Goal: Task Accomplishment & Management: Use online tool/utility

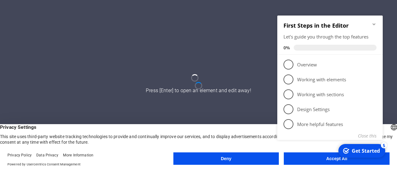
click at [375, 29] on h2 "First Steps in the Editor" at bounding box center [330, 25] width 93 height 7
click at [376, 24] on icon "Minimize checklist" at bounding box center [374, 24] width 5 height 5
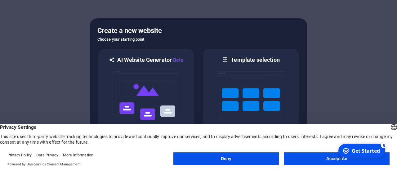
click at [302, 158] on button "Accept All" at bounding box center [337, 158] width 106 height 12
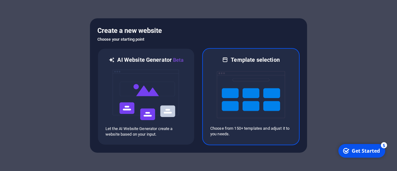
click at [241, 101] on img at bounding box center [251, 95] width 68 height 62
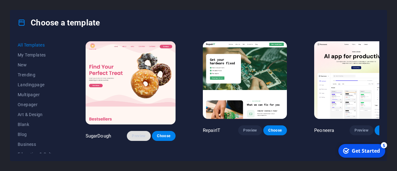
click at [132, 133] on span "Preview" at bounding box center [139, 135] width 14 height 5
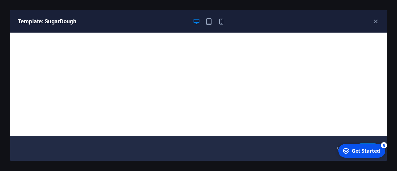
click at [380, 24] on div "Template: SugarDough" at bounding box center [198, 21] width 377 height 22
click at [377, 21] on icon "button" at bounding box center [375, 21] width 7 height 7
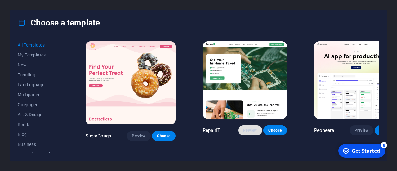
click at [238, 125] on button "Preview" at bounding box center [250, 130] width 24 height 10
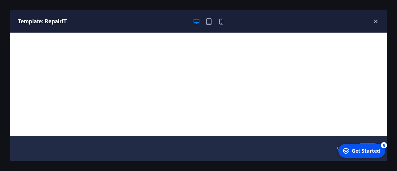
click at [378, 19] on icon "button" at bounding box center [375, 21] width 7 height 7
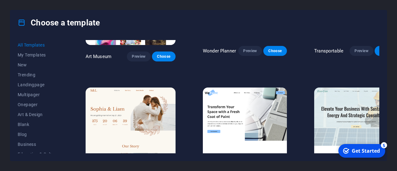
scroll to position [206, 0]
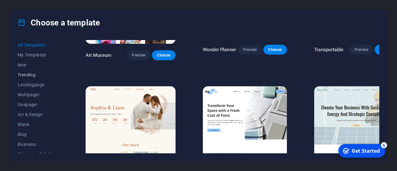
click at [25, 71] on button "Trending" at bounding box center [38, 75] width 41 height 10
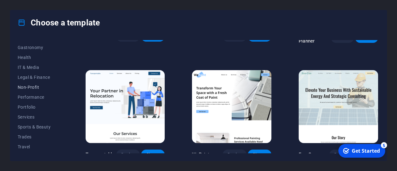
scroll to position [127, 0]
click at [27, 83] on button "Non-Profit" at bounding box center [38, 87] width 41 height 10
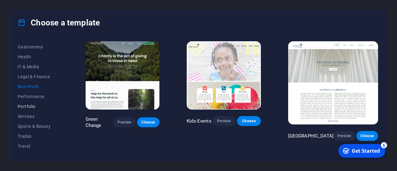
scroll to position [129, 0]
click at [33, 104] on span "Portfolio" at bounding box center [38, 104] width 41 height 5
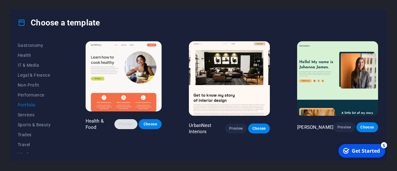
click at [120, 125] on button "Preview" at bounding box center [126, 124] width 23 height 10
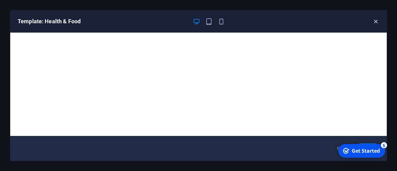
click at [377, 18] on icon "button" at bounding box center [375, 21] width 7 height 7
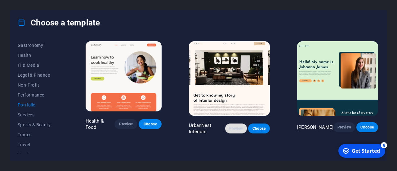
click at [237, 128] on span "Preview" at bounding box center [236, 128] width 12 height 5
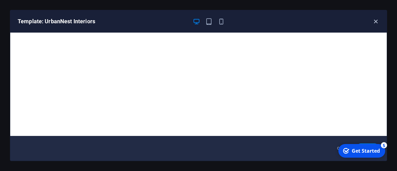
click at [377, 18] on icon "button" at bounding box center [375, 21] width 7 height 7
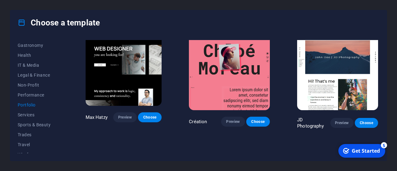
scroll to position [0, 0]
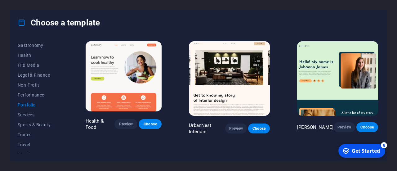
click at [87, 80] on img at bounding box center [124, 76] width 76 height 70
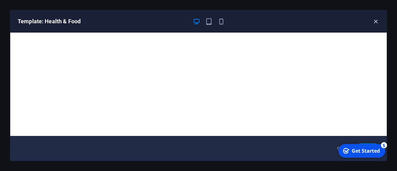
click at [377, 18] on icon "button" at bounding box center [375, 21] width 7 height 7
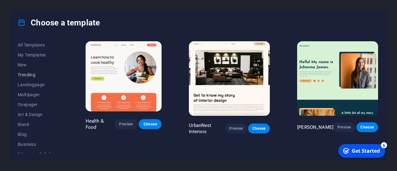
click at [22, 77] on span "Trending" at bounding box center [38, 74] width 41 height 5
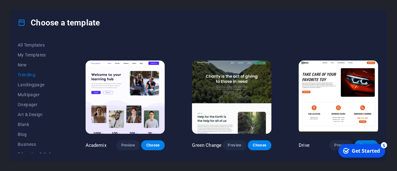
scroll to position [215, 0]
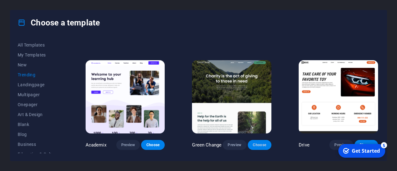
click at [255, 146] on span "Choose" at bounding box center [260, 144] width 14 height 5
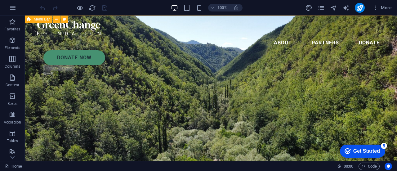
click at [79, 18] on div "About Partners Donate Donate Now .fa-secondary{opacity:.4}" at bounding box center [211, 49] width 372 height 66
click at [53, 18] on button at bounding box center [56, 19] width 7 height 7
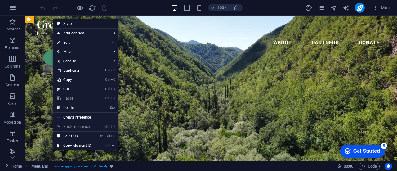
click at [65, 23] on link "Style" at bounding box center [85, 23] width 65 height 9
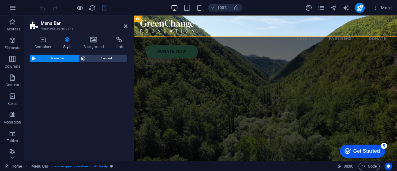
select select "rem"
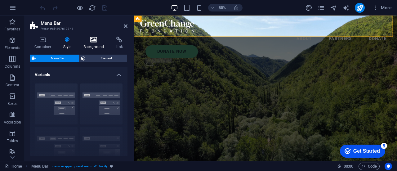
click at [89, 40] on icon at bounding box center [94, 40] width 30 height 6
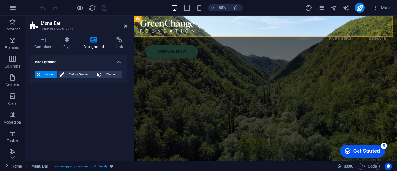
click at [77, 70] on div "None Color / Gradient Element Stretch background to full-width Color overlay Pl…" at bounding box center [79, 75] width 98 height 18
click at [77, 72] on span "Color / Gradient" at bounding box center [79, 74] width 27 height 7
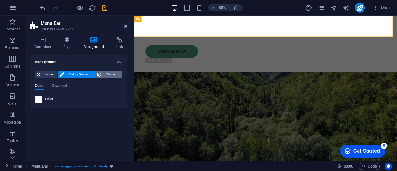
click at [110, 71] on span "Element" at bounding box center [111, 74] width 17 height 7
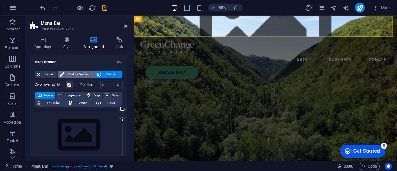
click at [86, 73] on span "Color / Gradient" at bounding box center [79, 74] width 27 height 7
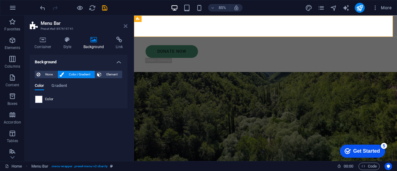
click at [125, 26] on icon at bounding box center [126, 26] width 4 height 5
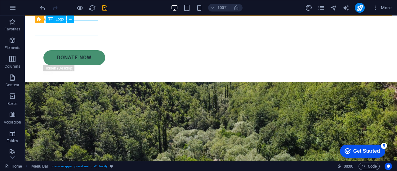
click at [65, 27] on div at bounding box center [211, 27] width 348 height 15
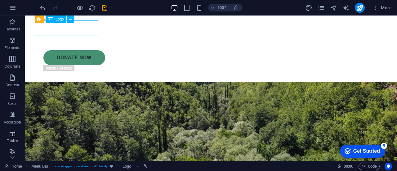
click at [65, 27] on div at bounding box center [211, 27] width 348 height 15
click at [70, 21] on icon at bounding box center [70, 19] width 3 height 7
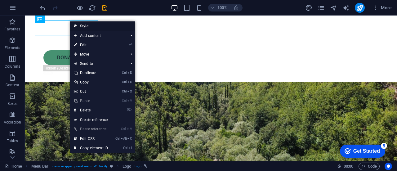
click at [77, 27] on icon at bounding box center [75, 25] width 3 height 9
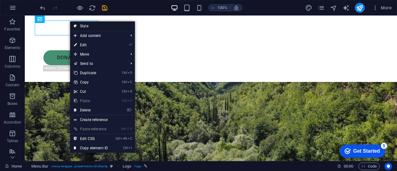
select select "rem"
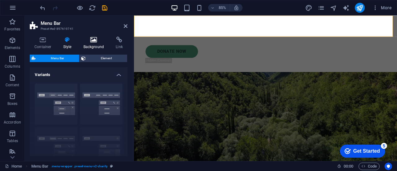
click at [98, 40] on icon at bounding box center [94, 40] width 30 height 6
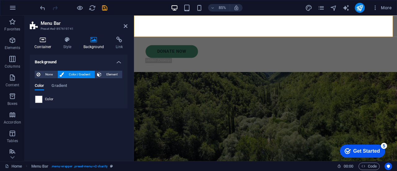
click at [47, 46] on h4 "Container" at bounding box center [44, 43] width 29 height 13
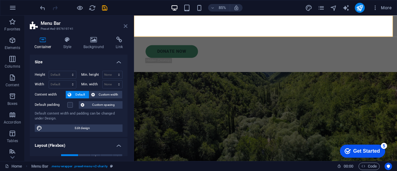
click at [126, 28] on icon at bounding box center [126, 26] width 4 height 5
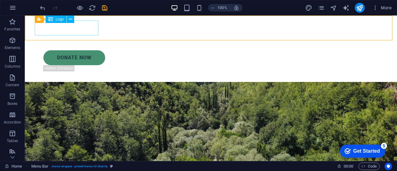
click at [56, 30] on div at bounding box center [211, 27] width 348 height 15
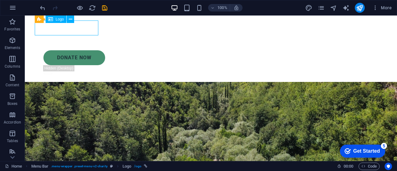
click at [56, 30] on div at bounding box center [211, 27] width 348 height 15
click at [56, 30] on div "H1 Banner Banner Container Text Spacer H2 Overlay Textarea Contact Form Form Ch…" at bounding box center [211, 89] width 372 height 146
select select "px"
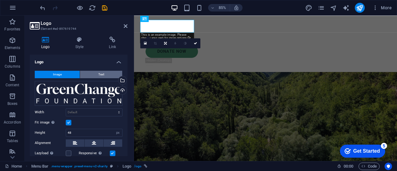
click at [95, 77] on button "Text" at bounding box center [101, 74] width 42 height 7
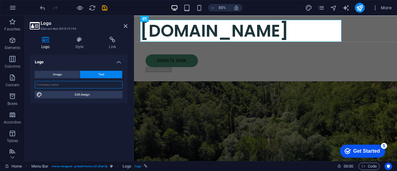
click at [88, 85] on input "text" at bounding box center [79, 84] width 88 height 7
paste input "Sandpaper Plus Premium Flooring Solutions"
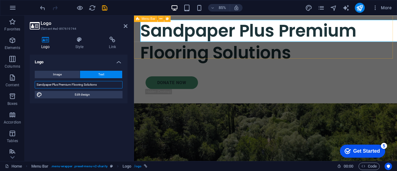
drag, startPoint x: 59, startPoint y: 84, endPoint x: 111, endPoint y: 84, distance: 52.1
click at [111, 84] on input "Sandpaper Plus Premium Flooring Solutions" at bounding box center [79, 84] width 88 height 7
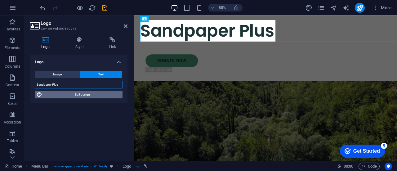
type input "Sandpaper Plus"
click at [85, 95] on span "Edit design" at bounding box center [82, 94] width 77 height 7
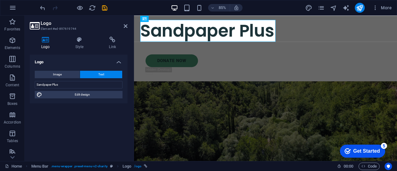
select select "px"
select select "300"
select select "px"
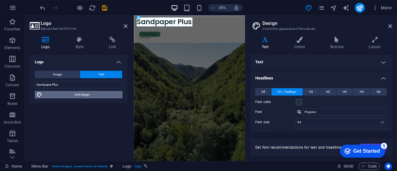
click at [74, 95] on span "Edit design" at bounding box center [82, 94] width 77 height 7
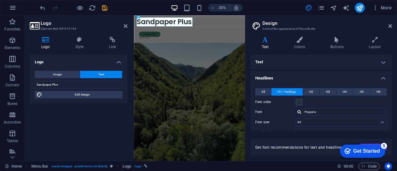
click at [273, 63] on h4 "Text" at bounding box center [321, 62] width 142 height 15
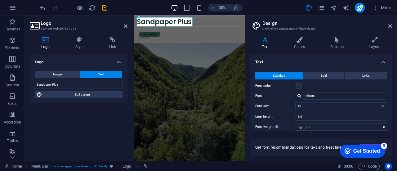
drag, startPoint x: 314, startPoint y: 109, endPoint x: 281, endPoint y: 106, distance: 32.4
click at [282, 106] on div "Font size 16 rem px" at bounding box center [321, 106] width 132 height 8
type input "12"
click at [315, 95] on input "Roboto" at bounding box center [344, 95] width 83 height 7
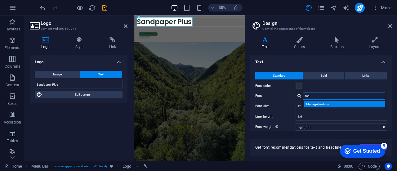
type input "san"
click at [319, 106] on div "Manage fonts →" at bounding box center [346, 104] width 82 height 7
click at [318, 105] on div "Manage fonts →" at bounding box center [346, 104] width 82 height 7
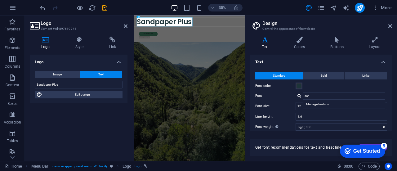
click at [322, 104] on div "Home Favorites Elements Columns Content Boxes Accordion Tables Features Images …" at bounding box center [198, 89] width 397 height 146
select select "popularity"
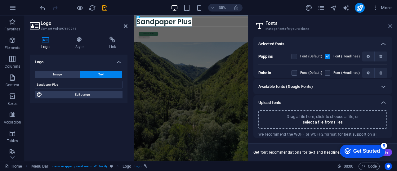
click at [391, 25] on icon at bounding box center [391, 26] width 4 height 5
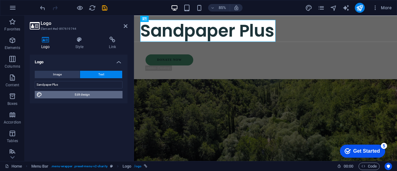
click at [85, 97] on span "Edit design" at bounding box center [82, 94] width 77 height 7
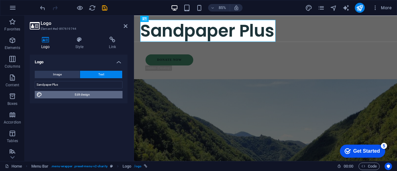
select select "px"
select select "300"
select select "px"
select select "600"
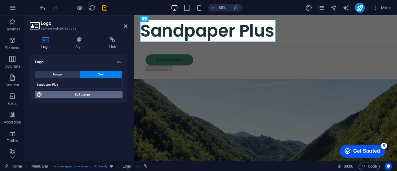
select select "px"
select select "rem"
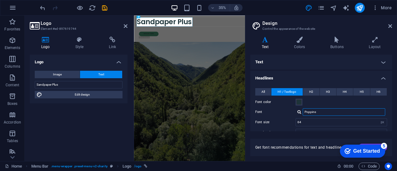
click at [323, 113] on input "Poppins" at bounding box center [344, 111] width 83 height 7
click at [295, 57] on h4 "Text" at bounding box center [321, 62] width 142 height 15
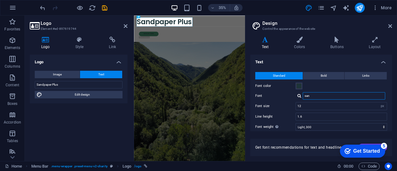
click at [311, 93] on input "san" at bounding box center [344, 95] width 83 height 7
paste input "Premium Flooring Solutions"
type input "Premium Flooring Solutions"
paste input "sans-serif"
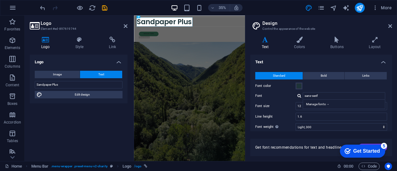
click at [298, 95] on div at bounding box center [300, 96] width 4 height 4
click at [300, 95] on div at bounding box center [300, 96] width 4 height 4
click at [322, 97] on input "sans-serif" at bounding box center [344, 95] width 83 height 7
paste input "Sans"
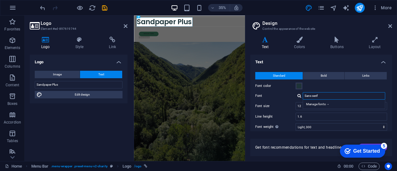
type input "Sans serif"
click at [282, 100] on div "Standard Bold Links Font color Font Sans serif Manage fonts → Font size 12 rem …" at bounding box center [321, 123] width 144 height 114
click at [79, 37] on icon at bounding box center [79, 40] width 31 height 6
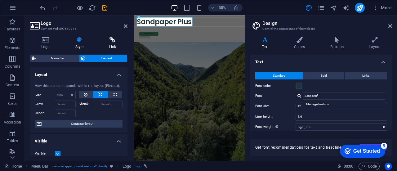
click at [110, 45] on h4 "Link" at bounding box center [112, 43] width 30 height 13
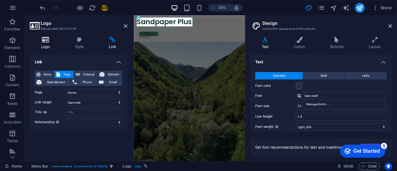
click at [50, 44] on h4 "Logo" at bounding box center [47, 43] width 34 height 13
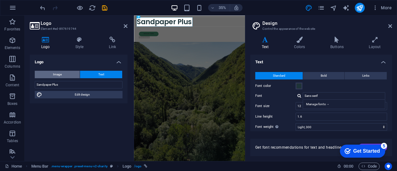
click at [74, 77] on button "Image" at bounding box center [57, 74] width 45 height 7
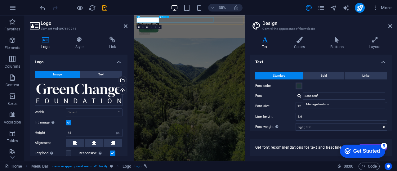
click at [259, 35] on nav "About Partners Donate" at bounding box center [293, 42] width 303 height 15
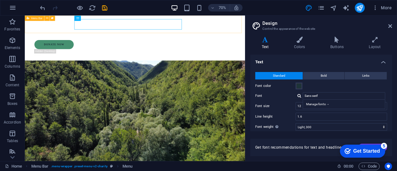
click at [57, 37] on div "About Partners Donate Donate Now .fa-secondary{opacity:.4}" at bounding box center [182, 48] width 315 height 64
click at [90, 18] on div "About Partners Donate Donate Now .fa-secondary{opacity:.4}" at bounding box center [182, 48] width 315 height 64
click at [45, 17] on button at bounding box center [46, 18] width 5 height 5
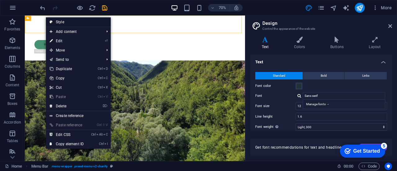
click at [53, 23] on link "Style" at bounding box center [78, 21] width 65 height 9
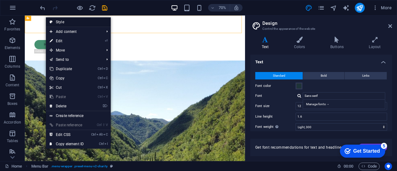
select select "rem"
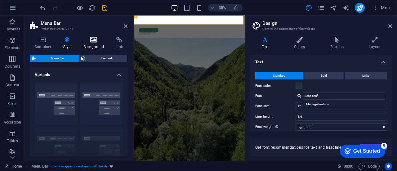
click at [88, 46] on h4 "Background" at bounding box center [95, 43] width 33 height 13
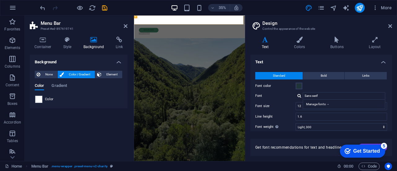
click at [72, 75] on span "Color / Gradient" at bounding box center [79, 74] width 27 height 7
click at [38, 101] on span at bounding box center [38, 99] width 7 height 7
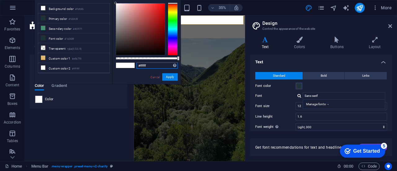
drag, startPoint x: 140, startPoint y: 63, endPoint x: 158, endPoint y: 66, distance: 18.3
click at [158, 66] on input "#ffffff" at bounding box center [157, 65] width 41 height 6
paste input "FAFAFA"
type input "#fafafa"
click at [168, 79] on button "Apply" at bounding box center [170, 76] width 16 height 7
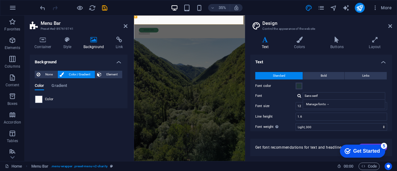
click at [79, 137] on div "Background None Color / Gradient Element Stretch background to full-width Color…" at bounding box center [79, 106] width 98 height 102
click at [125, 28] on icon at bounding box center [126, 26] width 4 height 5
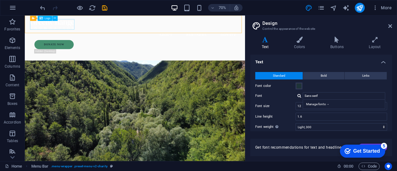
click at [77, 29] on div at bounding box center [182, 27] width 300 height 15
click at [64, 25] on div at bounding box center [182, 27] width 300 height 15
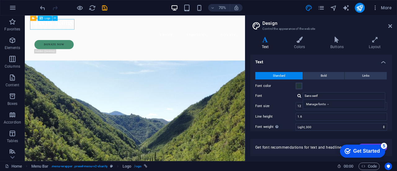
select select "px"
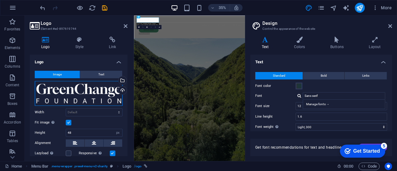
click at [79, 94] on div "Drag files here, click to choose files or select files from Files or our free s…" at bounding box center [79, 93] width 88 height 25
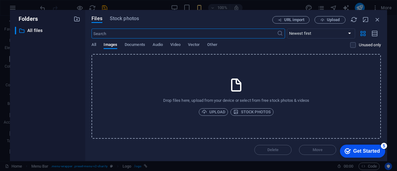
click at [233, 86] on icon at bounding box center [237, 85] width 16 height 16
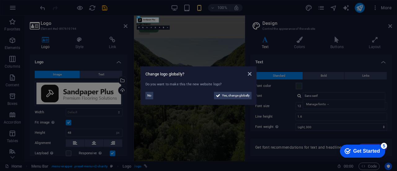
type input "64"
drag, startPoint x: 223, startPoint y: 97, endPoint x: 255, endPoint y: 238, distance: 144.4
click at [223, 97] on span "Yes, change globally" at bounding box center [236, 95] width 28 height 7
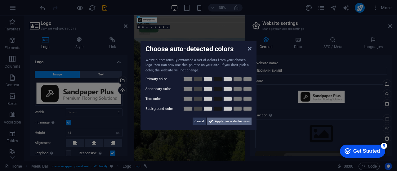
click at [220, 120] on span "Apply new website colors" at bounding box center [232, 121] width 35 height 7
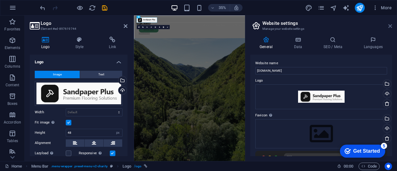
click at [390, 25] on icon at bounding box center [391, 26] width 4 height 5
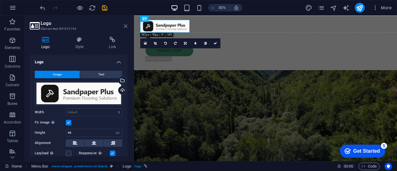
click at [126, 28] on icon at bounding box center [126, 26] width 4 height 5
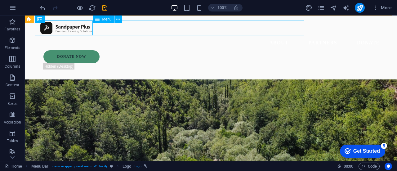
click at [120, 35] on nav "About Partners Donate" at bounding box center [211, 42] width 348 height 15
click at [124, 35] on nav "About Partners Donate" at bounding box center [211, 42] width 348 height 15
select select
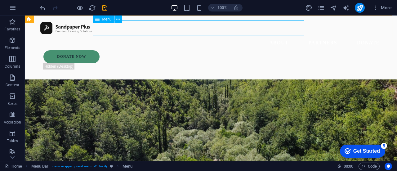
select select
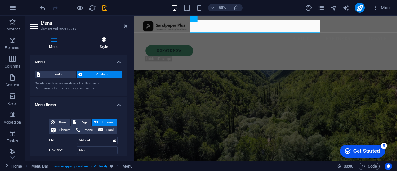
click at [104, 41] on icon at bounding box center [103, 40] width 47 height 6
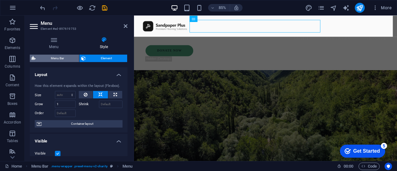
click at [70, 57] on span "Menu Bar" at bounding box center [58, 58] width 40 height 7
select select "rem"
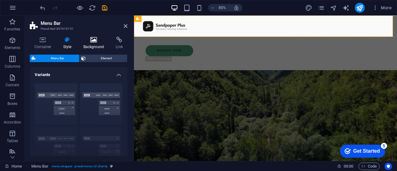
click at [93, 44] on h4 "Background" at bounding box center [95, 43] width 33 height 13
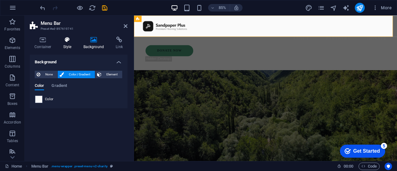
click at [71, 46] on h4 "Style" at bounding box center [69, 43] width 20 height 13
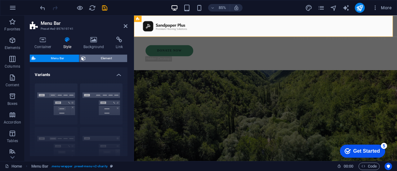
click at [96, 56] on span "Element" at bounding box center [107, 58] width 38 height 7
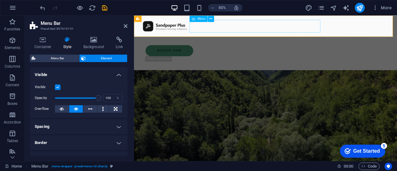
click at [252, 35] on nav "About Partners Donate" at bounding box center [289, 42] width 295 height 15
click at [211, 18] on icon at bounding box center [211, 19] width 3 height 6
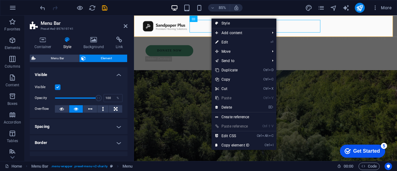
click at [218, 23] on icon at bounding box center [216, 23] width 3 height 9
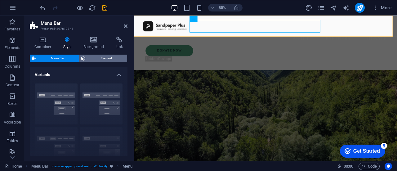
click at [98, 61] on span "Element" at bounding box center [107, 58] width 38 height 7
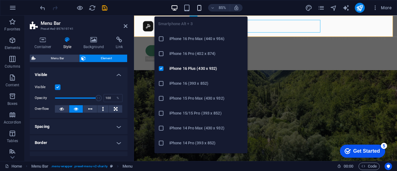
click at [201, 8] on icon "button" at bounding box center [199, 7] width 7 height 7
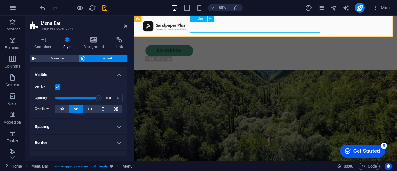
click at [252, 35] on nav "About Partners Donate" at bounding box center [289, 42] width 295 height 15
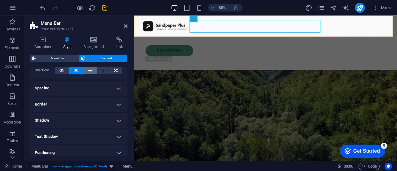
scroll to position [40, 0]
click at [84, 133] on h4 "Text Shadow" at bounding box center [79, 135] width 98 height 15
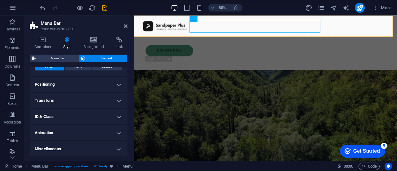
scroll to position [0, 0]
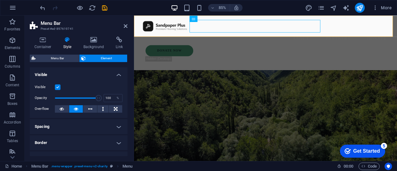
click at [81, 67] on h4 "Visible" at bounding box center [79, 72] width 98 height 11
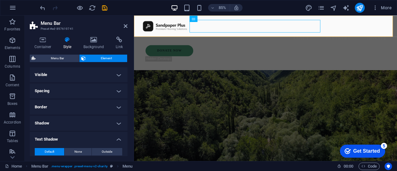
click at [69, 138] on h4 "Text Shadow" at bounding box center [79, 137] width 98 height 11
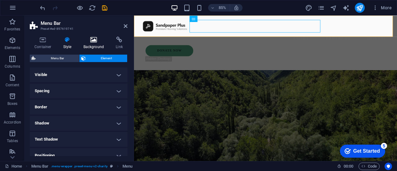
click at [91, 41] on icon at bounding box center [94, 40] width 30 height 6
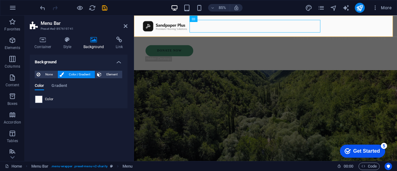
click at [53, 79] on div "Color Gradient Color" at bounding box center [79, 91] width 88 height 25
click at [53, 75] on span "None" at bounding box center [48, 74] width 13 height 7
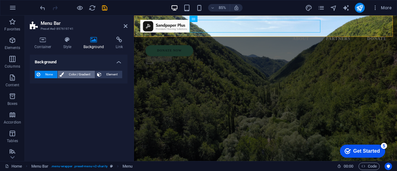
click at [64, 75] on button "Color / Gradient" at bounding box center [76, 74] width 37 height 7
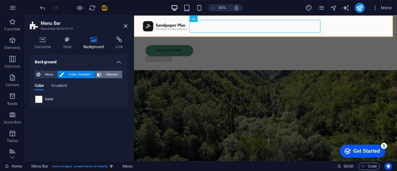
click at [106, 76] on span "Element" at bounding box center [111, 74] width 17 height 7
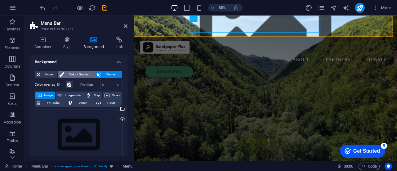
click at [83, 72] on span "Color / Gradient" at bounding box center [79, 74] width 27 height 7
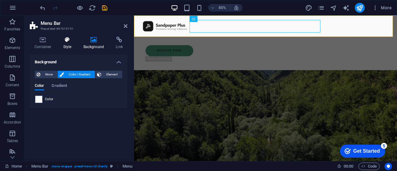
click at [70, 44] on h4 "Style" at bounding box center [69, 43] width 20 height 13
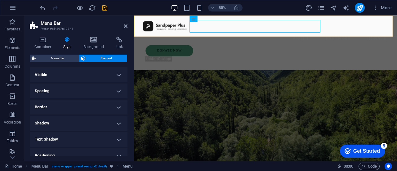
click at [67, 74] on h4 "Visible" at bounding box center [79, 74] width 98 height 15
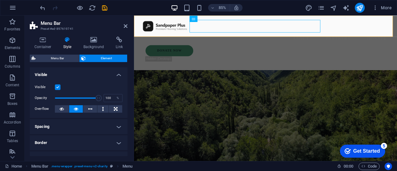
click at [67, 74] on h4 "Visible" at bounding box center [79, 72] width 98 height 11
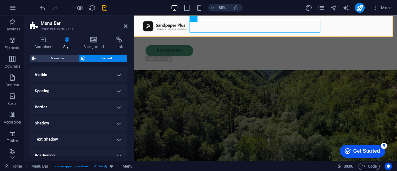
click at [67, 74] on h4 "Visible" at bounding box center [79, 74] width 98 height 15
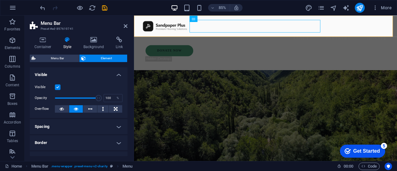
click at [67, 74] on h4 "Visible" at bounding box center [79, 72] width 98 height 11
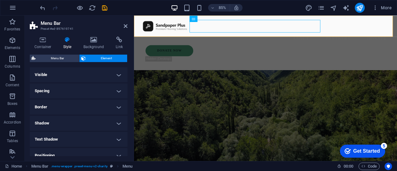
click at [66, 95] on h4 "Spacing" at bounding box center [79, 90] width 98 height 15
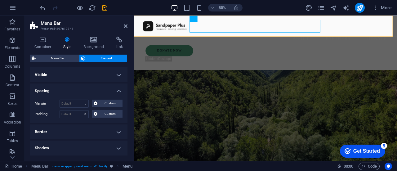
click at [66, 91] on h4 "Spacing" at bounding box center [79, 88] width 98 height 11
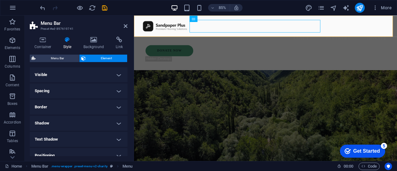
click at [61, 99] on ul "Layout How this element expands within the layout (Flexbox). Size Default auto …" at bounding box center [79, 147] width 98 height 160
click at [60, 103] on h4 "Border" at bounding box center [79, 107] width 98 height 15
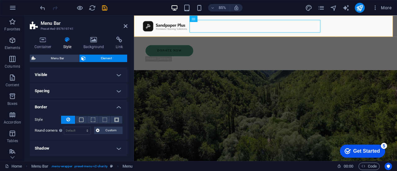
click at [60, 103] on h4 "Border" at bounding box center [79, 105] width 98 height 11
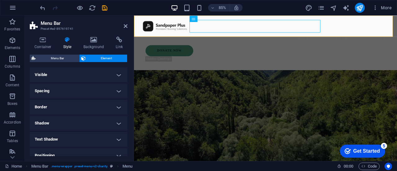
click at [60, 120] on h4 "Shadow" at bounding box center [79, 123] width 98 height 15
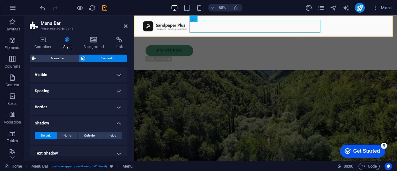
click at [60, 120] on h4 "Shadow" at bounding box center [79, 121] width 98 height 11
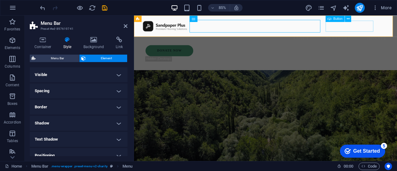
click at [397, 50] on div "Donate Now" at bounding box center [292, 56] width 289 height 13
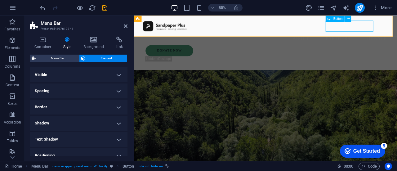
click at [381, 50] on div "Donate Now" at bounding box center [292, 56] width 289 height 13
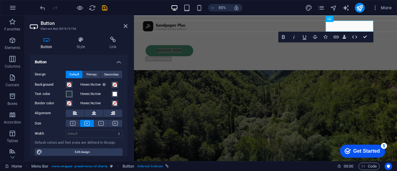
click at [69, 93] on span at bounding box center [69, 94] width 5 height 5
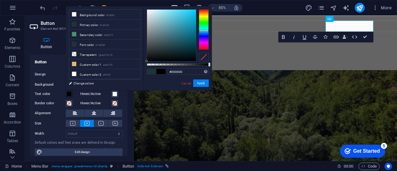
drag, startPoint x: 144, startPoint y: 63, endPoint x: 140, endPoint y: 65, distance: 4.3
click at [140, 65] on div "less Background color #fbfbfb Primary color #1d3439 Secondary color #469171 Fon…" at bounding box center [139, 48] width 146 height 84
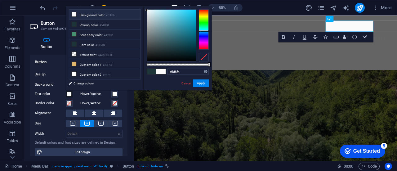
type input "#ffffff"
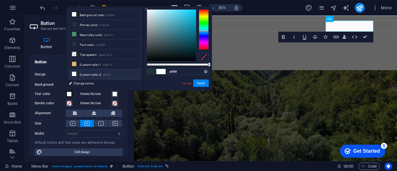
drag, startPoint x: 142, startPoint y: 11, endPoint x: 143, endPoint y: -2, distance: 13.7
click at [143, 0] on html "[DOMAIN_NAME] Home Favorites Elements Columns Content Boxes Accordion Tables Fe…" at bounding box center [198, 85] width 397 height 171
click at [203, 86] on button "Apply" at bounding box center [201, 82] width 16 height 7
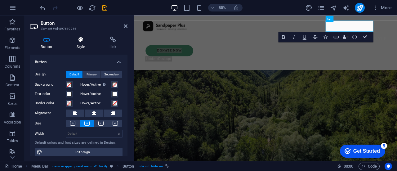
click at [80, 43] on h4 "Style" at bounding box center [82, 43] width 33 height 13
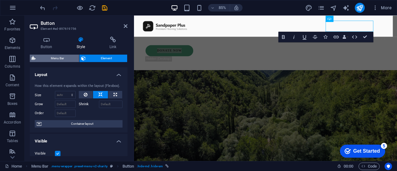
click at [75, 60] on span "Menu Bar" at bounding box center [58, 58] width 40 height 7
select select "rem"
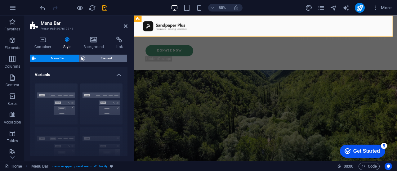
click at [89, 57] on span "Element" at bounding box center [107, 58] width 38 height 7
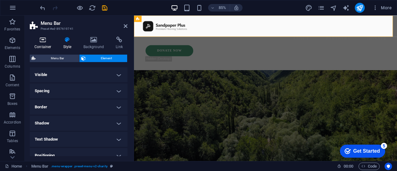
click at [46, 44] on h4 "Container" at bounding box center [44, 43] width 29 height 13
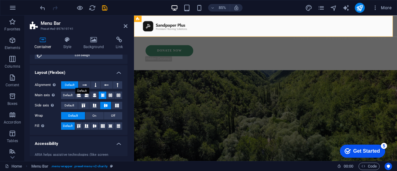
scroll to position [77, 0]
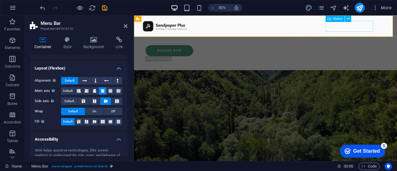
click at [370, 50] on div "Donate Now" at bounding box center [292, 56] width 289 height 13
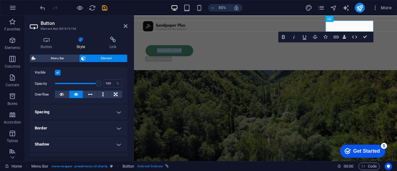
scroll to position [173, 0]
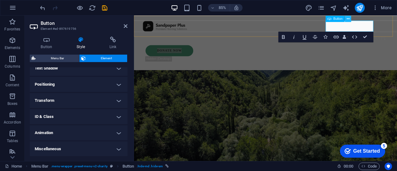
click at [346, 18] on button at bounding box center [348, 19] width 6 height 6
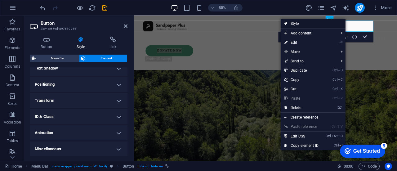
click at [330, 22] on link "Style" at bounding box center [313, 23] width 65 height 9
select select "rem"
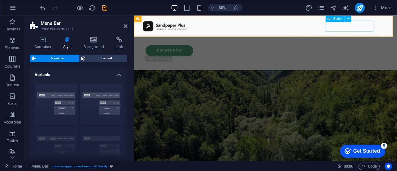
click at [379, 50] on div "Donate Now" at bounding box center [292, 56] width 289 height 13
click at [381, 50] on div "Donate Now" at bounding box center [292, 56] width 289 height 13
click at [381, 35] on nav "About Partners Donate" at bounding box center [289, 42] width 295 height 15
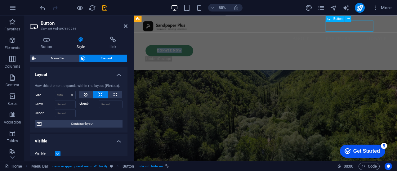
click at [204, 50] on link "Donate Now" at bounding box center [176, 56] width 56 height 13
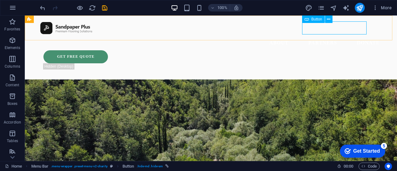
click at [308, 50] on div "Get Free Quote" at bounding box center [213, 56] width 341 height 13
click at [312, 20] on span "Button" at bounding box center [317, 19] width 11 height 4
click at [328, 19] on icon at bounding box center [328, 19] width 3 height 7
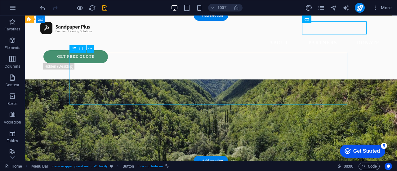
scroll to position [76, 0]
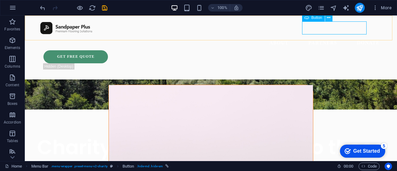
click at [327, 17] on icon at bounding box center [328, 18] width 3 height 7
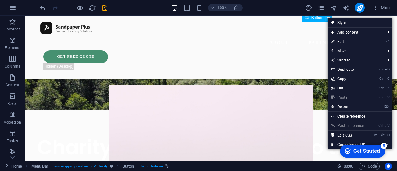
click at [327, 17] on icon at bounding box center [328, 18] width 3 height 7
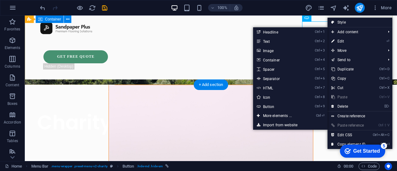
scroll to position [0, 0]
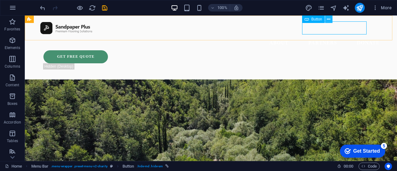
click at [328, 19] on icon at bounding box center [328, 19] width 3 height 7
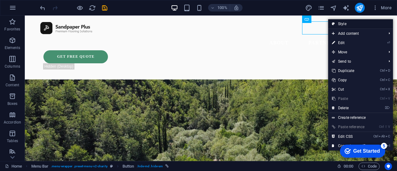
click at [336, 21] on link "Style" at bounding box center [360, 23] width 65 height 9
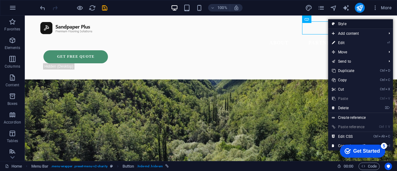
select select "rem"
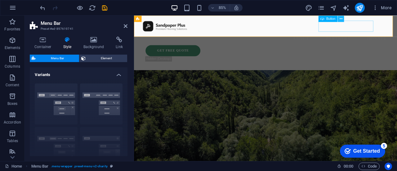
click at [342, 21] on icon at bounding box center [341, 19] width 3 height 6
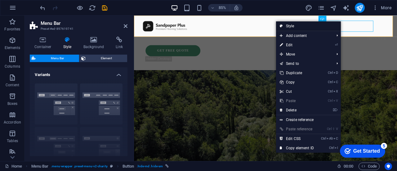
click at [286, 25] on link "Style" at bounding box center [308, 25] width 65 height 9
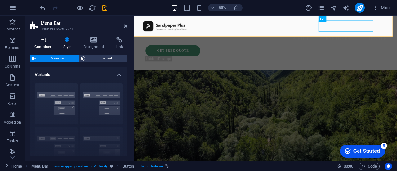
click at [43, 46] on h4 "Container" at bounding box center [44, 43] width 29 height 13
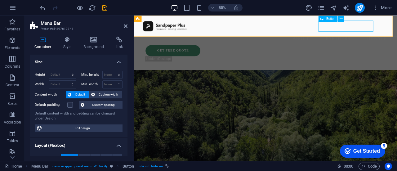
click at [360, 50] on div "Get Free Quote" at bounding box center [292, 56] width 289 height 13
click at [360, 35] on nav "About Partners Donate" at bounding box center [289, 42] width 295 height 15
click at [360, 27] on header "About Partners Donate Get Free Quote .fa-secondary{opacity:.4}" at bounding box center [289, 48] width 310 height 64
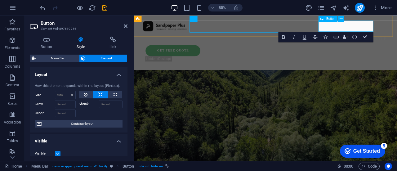
click at [212, 50] on link "Get Free Quote" at bounding box center [180, 56] width 65 height 13
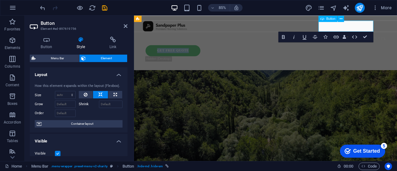
click at [212, 50] on link "Get Free Quote" at bounding box center [180, 56] width 65 height 13
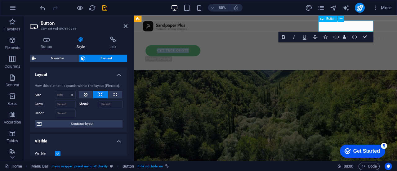
click at [212, 50] on link "Get Free Quote" at bounding box center [180, 56] width 65 height 13
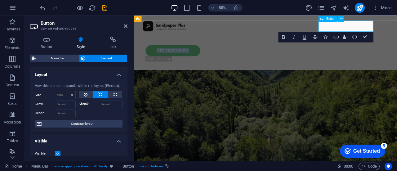
click at [212, 50] on link "Get Free Quote" at bounding box center [180, 56] width 65 height 13
drag, startPoint x: 359, startPoint y: 29, endPoint x: 414, endPoint y: 31, distance: 55.0
click at [212, 50] on link "Get Free Quote" at bounding box center [180, 56] width 65 height 13
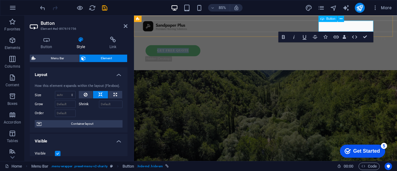
click at [212, 50] on link "Get Free Quote" at bounding box center [180, 56] width 65 height 13
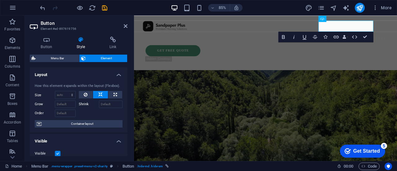
drag, startPoint x: 97, startPoint y: 67, endPoint x: 96, endPoint y: 71, distance: 4.4
click at [97, 70] on div "Menu Bar Element Layout How this element expands within the layout (Flexbox). S…" at bounding box center [79, 106] width 98 height 102
click at [96, 71] on h4 "Layout" at bounding box center [79, 72] width 98 height 11
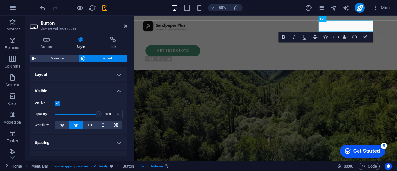
click at [97, 85] on h4 "Visible" at bounding box center [79, 88] width 98 height 11
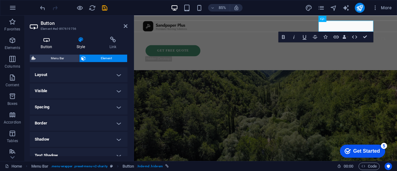
click at [45, 40] on icon at bounding box center [47, 40] width 34 height 6
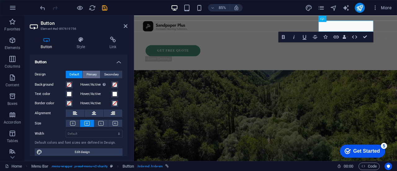
click at [88, 71] on span "Primary" at bounding box center [92, 74] width 10 height 7
click at [112, 72] on span "Secondary" at bounding box center [111, 74] width 15 height 7
click at [74, 73] on span "Default" at bounding box center [75, 74] width 10 height 7
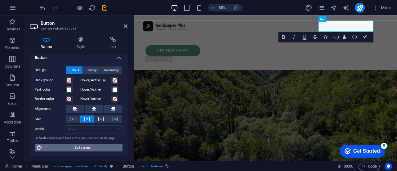
click at [75, 149] on span "Edit design" at bounding box center [82, 147] width 77 height 7
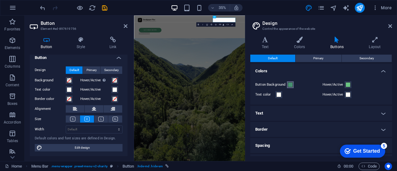
click at [287, 85] on button "Button Background" at bounding box center [290, 84] width 7 height 7
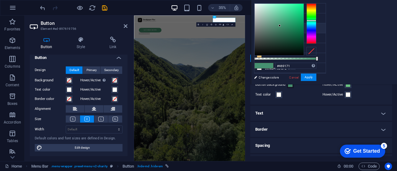
type input "#000000"
drag, startPoint x: 334, startPoint y: 56, endPoint x: 329, endPoint y: 64, distance: 10.1
click at [320, 64] on div "#000000 Supported formats #0852ed rgb(8, 82, 237) rgba(8, 82, 237, 90%) hsv(221…" at bounding box center [285, 87] width 69 height 174
click at [317, 76] on button "Apply" at bounding box center [309, 77] width 16 height 7
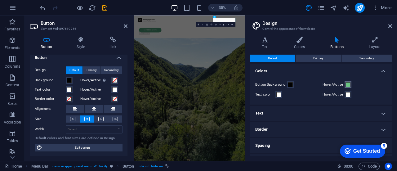
click at [346, 84] on span at bounding box center [348, 84] width 5 height 5
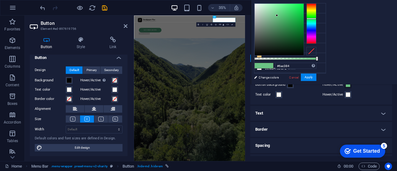
type input "#000000"
drag, startPoint x: 338, startPoint y: 40, endPoint x: 329, endPoint y: 64, distance: 25.1
click at [320, 64] on div "#000000 Supported formats #0852ed rgb(8, 82, 237) rgba(8, 82, 237, 90%) hsv(221…" at bounding box center [285, 87] width 69 height 174
click at [317, 76] on button "Apply" at bounding box center [309, 77] width 16 height 7
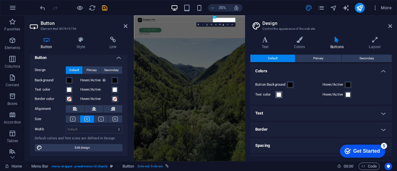
click at [279, 97] on span at bounding box center [279, 94] width 5 height 5
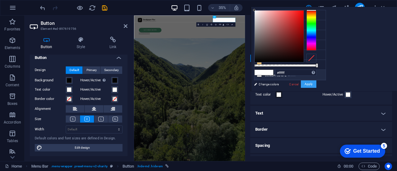
click at [317, 86] on button "Apply" at bounding box center [309, 83] width 16 height 7
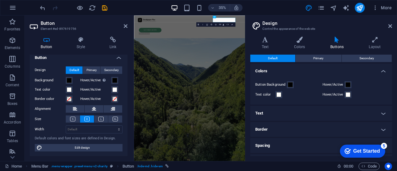
click at [314, 113] on h4 "Text" at bounding box center [321, 113] width 142 height 15
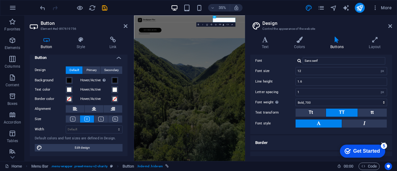
scroll to position [0, 0]
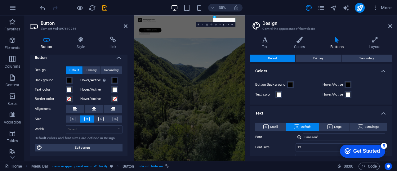
click at [291, 72] on h4 "Colors" at bounding box center [321, 69] width 142 height 11
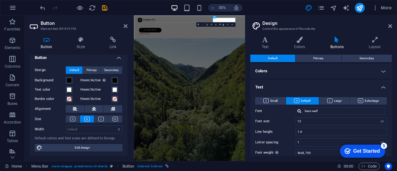
click at [284, 85] on h4 "Text" at bounding box center [321, 85] width 142 height 11
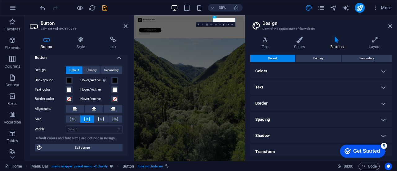
scroll to position [12, 0]
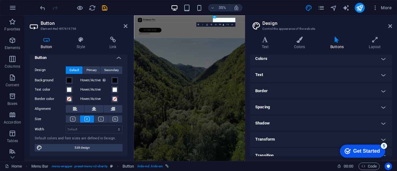
click at [284, 89] on h4 "Border" at bounding box center [321, 90] width 142 height 15
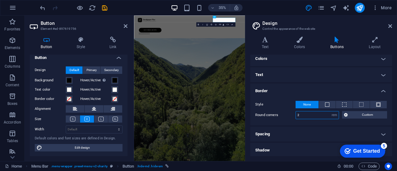
drag, startPoint x: 294, startPoint y: 116, endPoint x: 288, endPoint y: 116, distance: 6.2
click at [291, 116] on div "Round corners 2 px rem vh vw Custom Custom" at bounding box center [321, 115] width 132 height 8
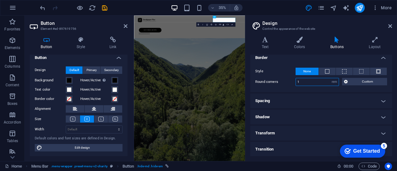
type input "1"
click at [314, 99] on h4 "Spacing" at bounding box center [321, 100] width 142 height 15
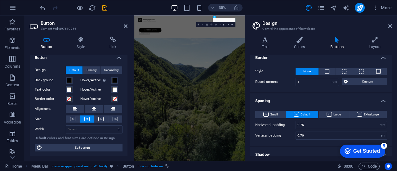
click at [314, 99] on h4 "Spacing" at bounding box center [321, 98] width 142 height 11
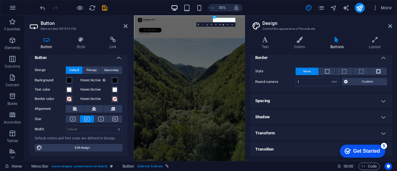
scroll to position [0, 0]
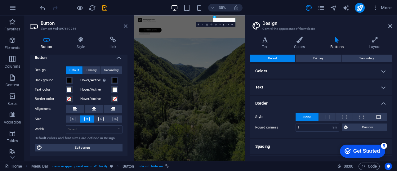
click at [125, 26] on icon at bounding box center [126, 26] width 4 height 5
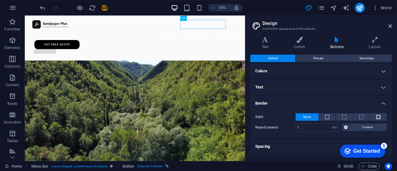
click at [387, 25] on h2 "Design" at bounding box center [328, 23] width 130 height 6
click at [392, 26] on aside "Design Control the appearance of the website Variants Text Colors Buttons Layou…" at bounding box center [321, 89] width 152 height 146
click at [390, 27] on icon at bounding box center [391, 26] width 4 height 5
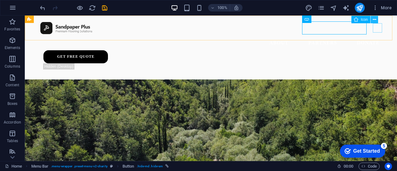
click at [377, 20] on button at bounding box center [374, 19] width 7 height 7
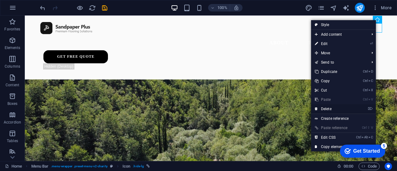
click at [326, 110] on link "⌦ Delete" at bounding box center [332, 108] width 42 height 9
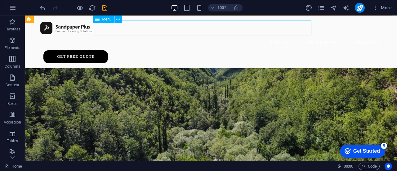
click at [155, 35] on nav "About Partners Donate" at bounding box center [211, 42] width 348 height 15
click at [117, 20] on icon at bounding box center [117, 19] width 3 height 7
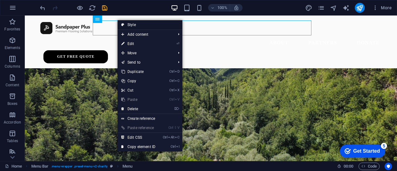
click at [122, 24] on icon at bounding box center [122, 24] width 3 height 9
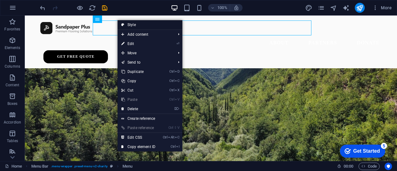
select select "rem"
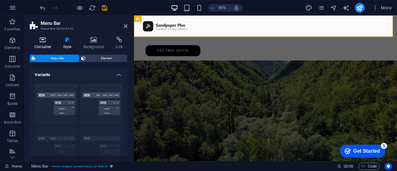
click at [43, 44] on h4 "Container" at bounding box center [44, 43] width 29 height 13
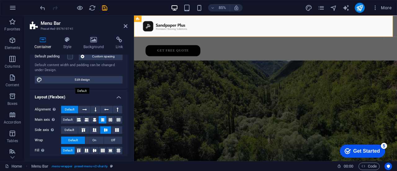
scroll to position [48, 0]
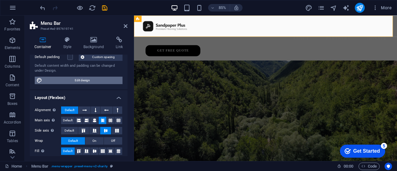
click at [74, 82] on span "Edit design" at bounding box center [82, 80] width 77 height 7
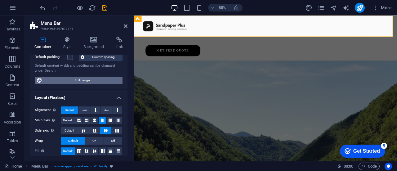
select select "rem"
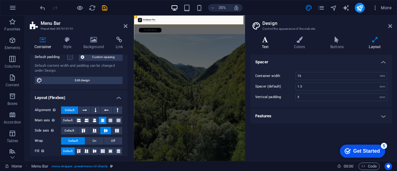
click at [269, 47] on h4 "Text" at bounding box center [266, 43] width 32 height 13
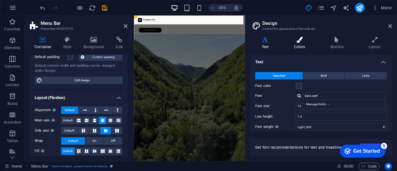
click at [302, 47] on h4 "Colors" at bounding box center [301, 43] width 36 height 13
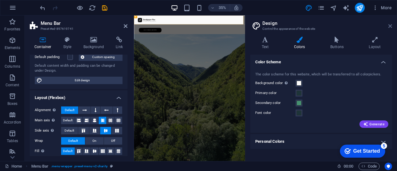
click at [390, 25] on icon at bounding box center [391, 26] width 4 height 5
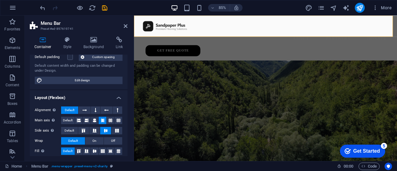
click at [123, 26] on header "Menu Bar Preset #ed-897619741" at bounding box center [79, 24] width 98 height 16
click at [126, 25] on icon at bounding box center [126, 26] width 4 height 5
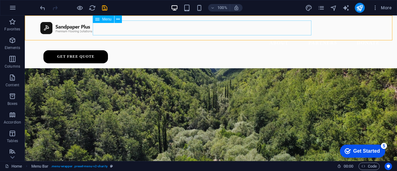
click at [133, 35] on nav "About Partners Donate" at bounding box center [211, 42] width 348 height 15
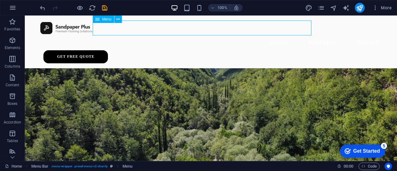
click at [156, 35] on nav "About Partners Donate" at bounding box center [211, 42] width 348 height 15
click at [50, 30] on div at bounding box center [211, 27] width 348 height 15
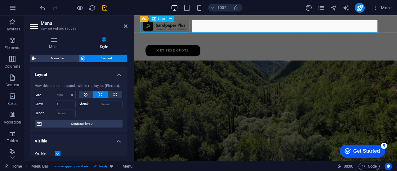
click at [159, 30] on div at bounding box center [289, 27] width 295 height 15
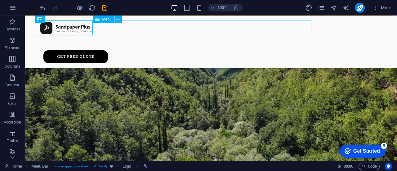
click at [202, 35] on nav "About Partners Donate" at bounding box center [211, 42] width 348 height 15
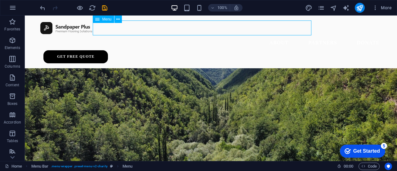
click at [105, 35] on nav "About Partners Donate" at bounding box center [211, 42] width 348 height 15
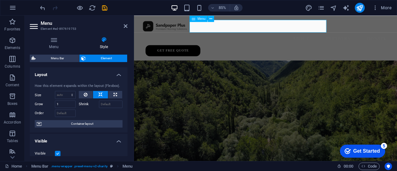
click at [217, 35] on nav "About Partners Donate" at bounding box center [289, 42] width 295 height 15
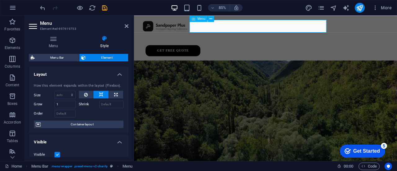
click at [217, 35] on nav "About Partners Donate" at bounding box center [289, 42] width 295 height 15
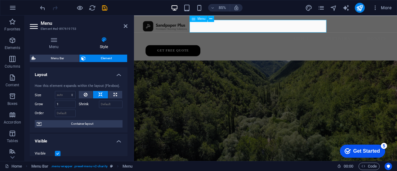
click at [217, 35] on nav "About Partners Donate" at bounding box center [289, 42] width 295 height 15
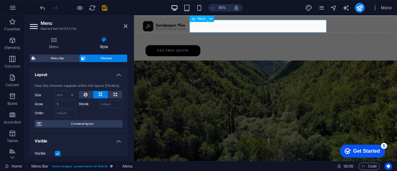
click at [217, 35] on nav "About Partners Donate" at bounding box center [289, 42] width 295 height 15
click at [53, 42] on icon at bounding box center [54, 40] width 48 height 6
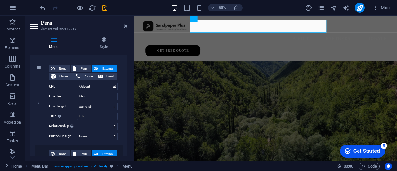
scroll to position [52, 0]
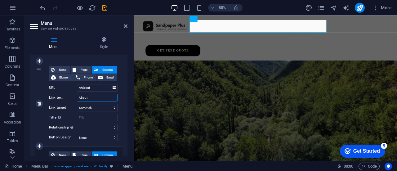
click at [85, 98] on input "About" at bounding box center [97, 97] width 41 height 7
type input "Home"
select select
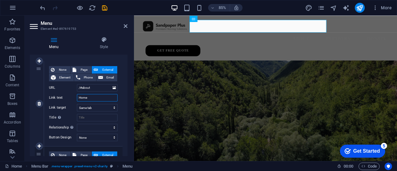
select select
type input "Home"
click at [90, 118] on input "Title Additional link description, should not be the same as the link text. The…" at bounding box center [97, 117] width 41 height 7
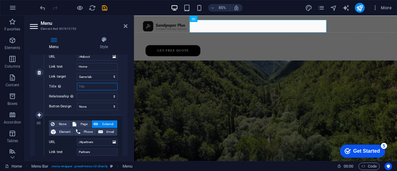
scroll to position [85, 0]
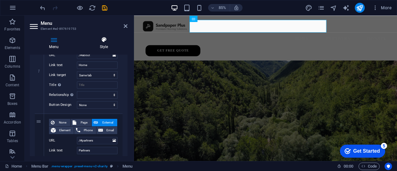
click at [102, 47] on h4 "Style" at bounding box center [103, 43] width 47 height 13
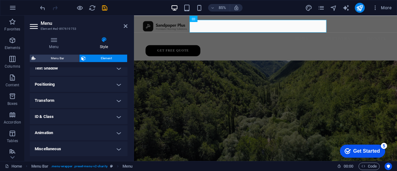
scroll to position [0, 0]
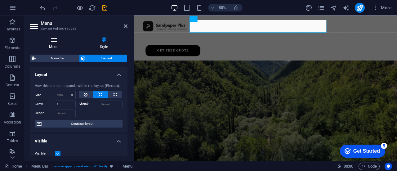
click at [62, 42] on icon at bounding box center [54, 40] width 48 height 6
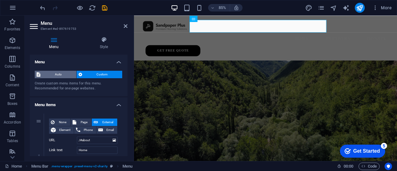
click at [66, 74] on span "Auto" at bounding box center [58, 74] width 32 height 7
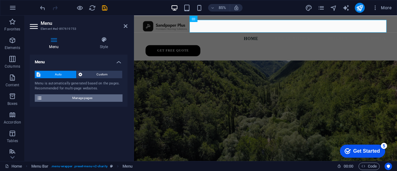
click at [91, 97] on span "Manage pages" at bounding box center [82, 97] width 77 height 7
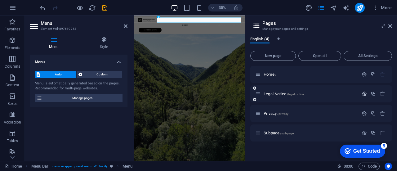
click at [365, 94] on icon "button" at bounding box center [364, 93] width 5 height 5
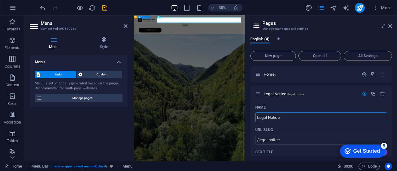
drag, startPoint x: 383, startPoint y: 125, endPoint x: 400, endPoint y: 292, distance: 168.2
click at [284, 116] on input "Legal Notice" at bounding box center [321, 117] width 132 height 10
type input "About"
type input "/about"
type input "About"
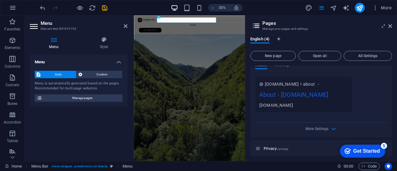
scroll to position [219, 0]
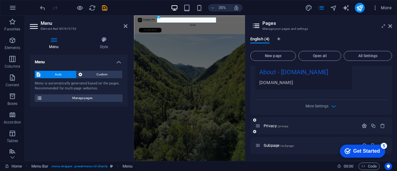
type input "About"
click at [362, 126] on icon "button" at bounding box center [364, 125] width 5 height 5
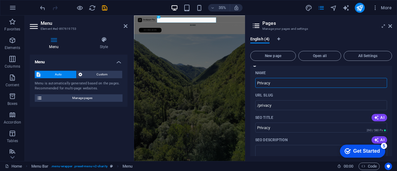
scroll to position [285, 0]
drag, startPoint x: 411, startPoint y: 102, endPoint x: 412, endPoint y: 239, distance: 136.9
click at [256, 83] on input "Privacy" at bounding box center [321, 83] width 132 height 10
type input "Floorn"
type input "/floo"
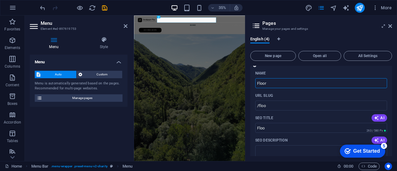
type input "Floo"
type input "Floorng"
type input "/floorn"
type input "Floorn"
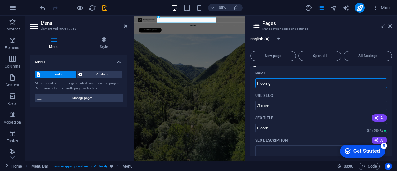
type input "/floorng"
type input "Floorng"
type input "Floor"
type input "/floo"
type input "Floo"
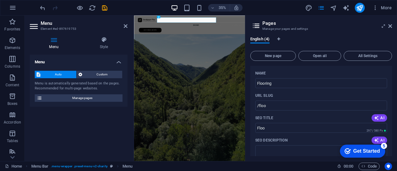
type input "Flooring"
type input "/flooring"
type input "Flooring"
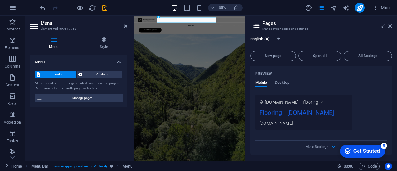
scroll to position [459, 0]
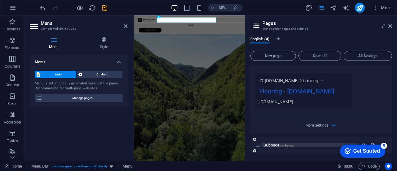
click at [286, 145] on span "/subpage" at bounding box center [287, 145] width 14 height 3
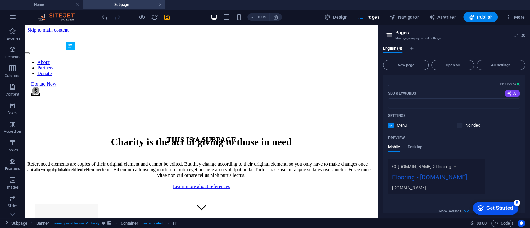
scroll to position [411, 0]
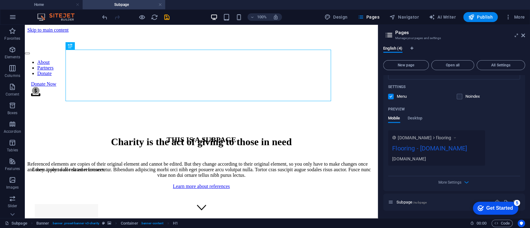
click at [397, 171] on div "Get Started" at bounding box center [499, 208] width 27 height 6
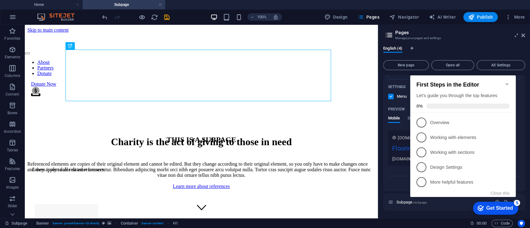
click at [397, 171] on div "checkmark Get Started 5" at bounding box center [495, 208] width 45 height 13
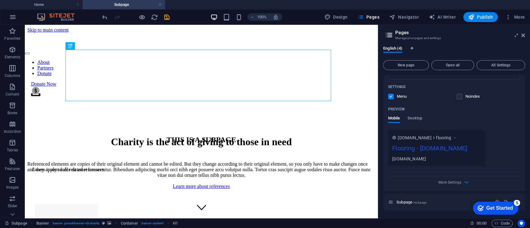
click at [397, 171] on div "checkmark Get Started 5" at bounding box center [495, 208] width 45 height 13
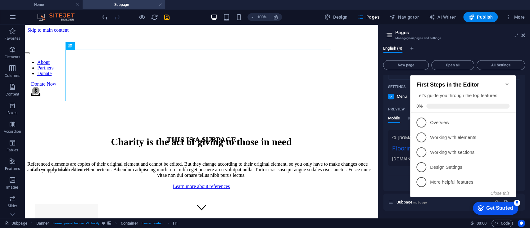
click at [397, 171] on button "Close this" at bounding box center [499, 193] width 19 height 5
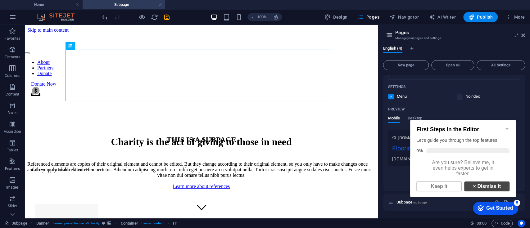
click at [397, 171] on link "× Dismiss it" at bounding box center [486, 187] width 45 height 10
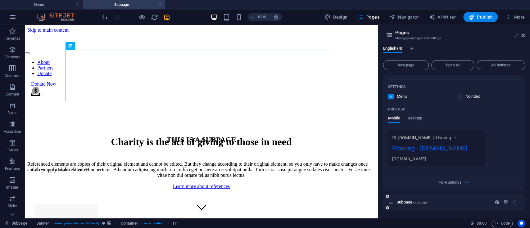
click at [397, 171] on icon "button" at bounding box center [496, 202] width 5 height 5
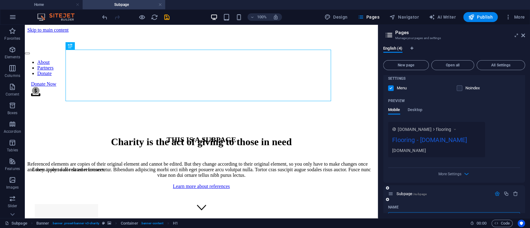
scroll to position [493, 0]
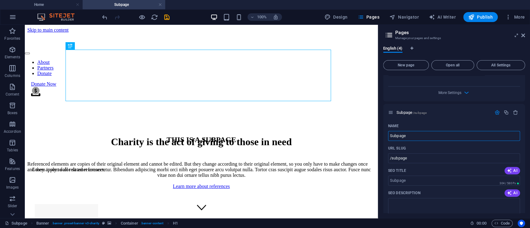
drag, startPoint x: 443, startPoint y: 169, endPoint x: 369, endPoint y: 150, distance: 76.3
click at [397, 141] on input "Subpage" at bounding box center [454, 136] width 132 height 10
type input "Products"
type input "/products"
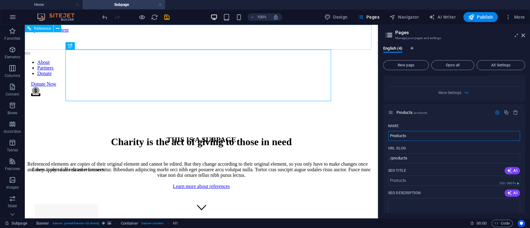
type input "Products"
click at [57, 36] on div at bounding box center [201, 41] width 353 height 16
click at [74, 33] on div at bounding box center [201, 41] width 353 height 16
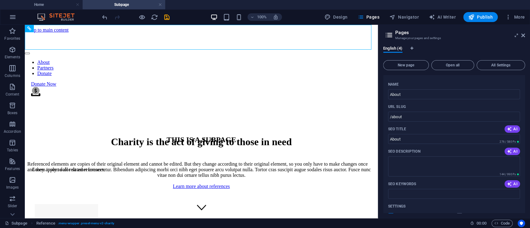
scroll to position [0, 0]
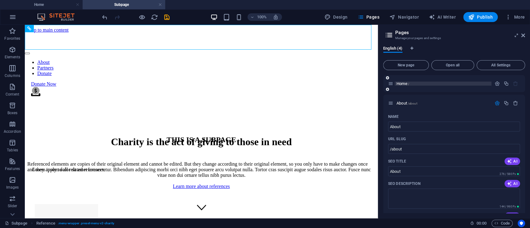
click at [396, 82] on span "Home /" at bounding box center [402, 83] width 13 height 5
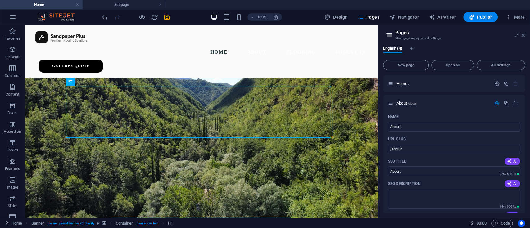
drag, startPoint x: 524, startPoint y: 37, endPoint x: 499, endPoint y: 12, distance: 35.3
click at [397, 37] on icon at bounding box center [523, 35] width 4 height 5
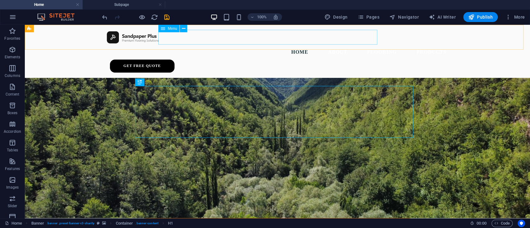
click at [261, 45] on nav "Home About Flooring Products" at bounding box center [278, 52] width 348 height 15
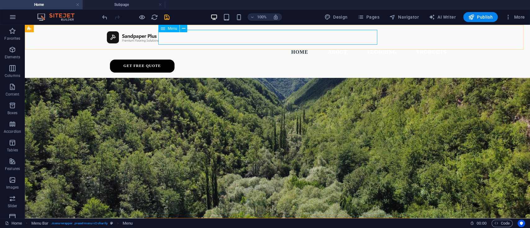
click at [262, 45] on nav "Home About Flooring Products" at bounding box center [278, 52] width 348 height 15
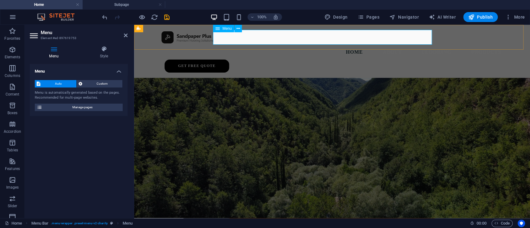
click at [313, 45] on nav "Home About Flooring Products" at bounding box center [332, 52] width 348 height 15
click at [103, 54] on h4 "Style" at bounding box center [103, 52] width 47 height 13
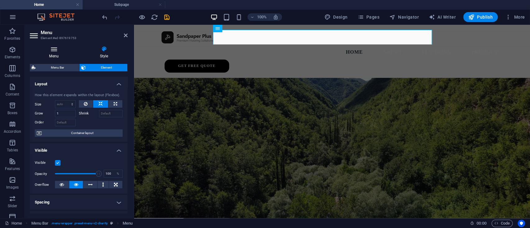
click at [49, 55] on h4 "Menu" at bounding box center [55, 52] width 51 height 13
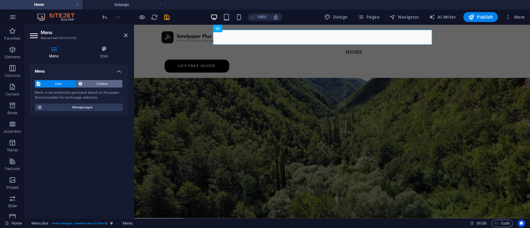
click at [99, 85] on span "Custom" at bounding box center [102, 83] width 37 height 7
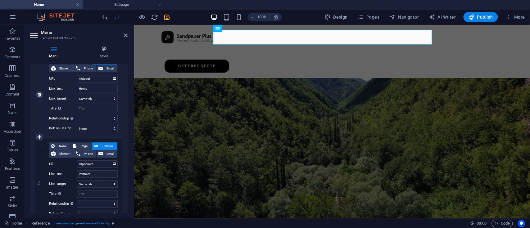
scroll to position [92, 0]
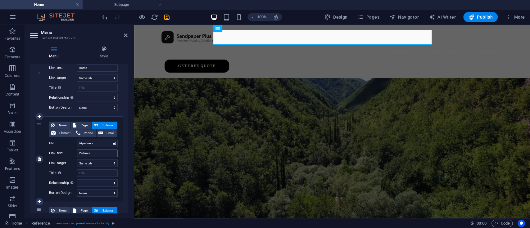
drag, startPoint x: 73, startPoint y: 155, endPoint x: 65, endPoint y: 157, distance: 8.2
click at [65, 157] on div "Link text Partners" at bounding box center [83, 153] width 69 height 7
type input "About"
select select
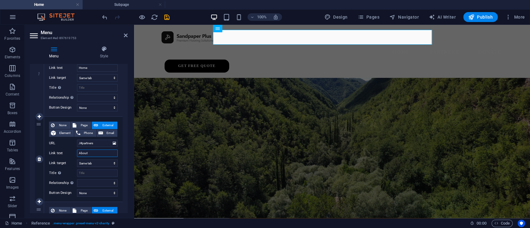
select select
type input "About"
click at [102, 144] on input "/#partners" at bounding box center [97, 143] width 41 height 7
type input "/"
select select
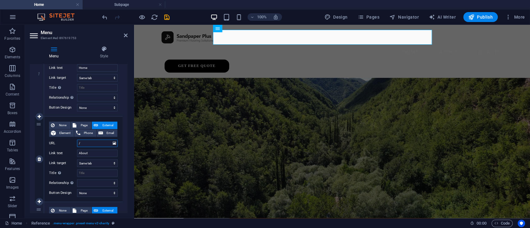
select select
type input "/about"
select select
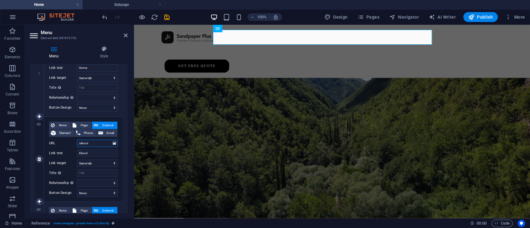
select select
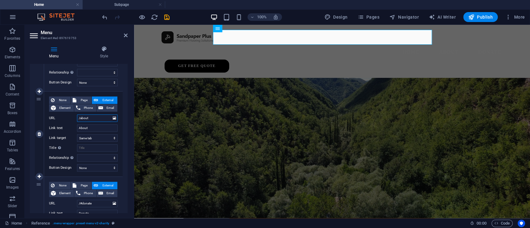
scroll to position [118, 0]
type input "/about"
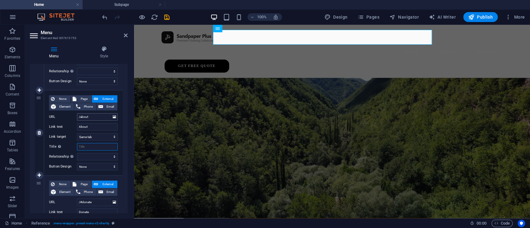
click at [102, 144] on input "Title Additional link description, should not be the same as the link text. The…" at bounding box center [97, 146] width 41 height 7
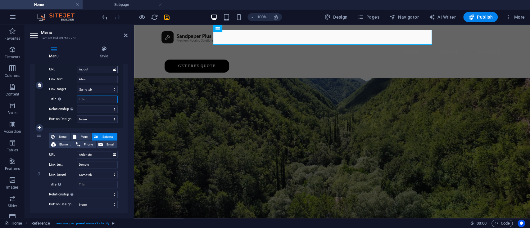
scroll to position [166, 0]
drag, startPoint x: 94, startPoint y: 163, endPoint x: 65, endPoint y: 167, distance: 29.5
click at [65, 167] on div "Link text Donate" at bounding box center [83, 163] width 69 height 7
type input "Pr"
select select
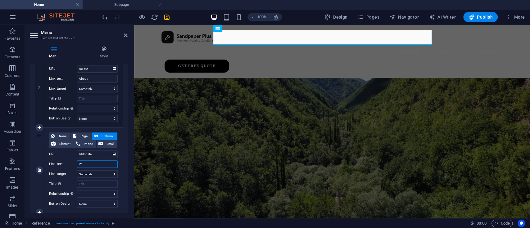
select select
type input "Prod"
select select
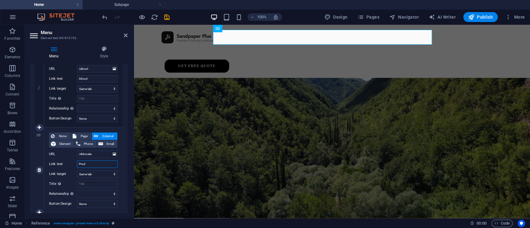
select select
type input "Products"
select select
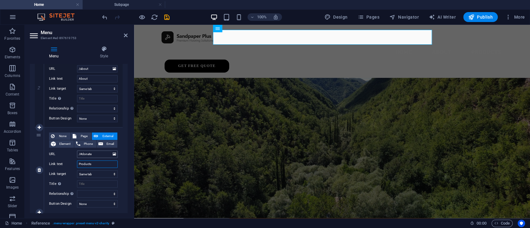
type input "Products"
drag, startPoint x: 215, startPoint y: 180, endPoint x: 144, endPoint y: 154, distance: 76.4
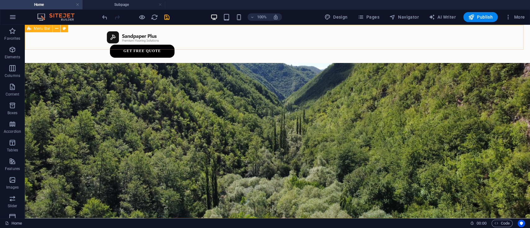
click at [229, 37] on div "Get Free Quote" at bounding box center [277, 44] width 505 height 38
click at [208, 35] on div "Get Free Quote" at bounding box center [277, 44] width 505 height 38
click at [104, 35] on div at bounding box center [278, 37] width 348 height 15
select select "header"
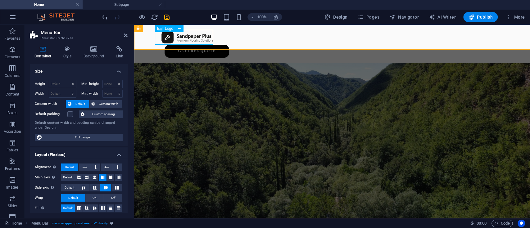
click at [249, 35] on div "Get Free Quote" at bounding box center [332, 44] width 396 height 38
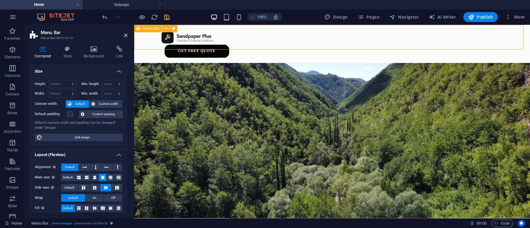
click at [311, 38] on div "Get Free Quote" at bounding box center [332, 44] width 396 height 38
click at [312, 38] on div "Get Free Quote" at bounding box center [332, 44] width 396 height 38
click at [314, 38] on div "Get Free Quote" at bounding box center [332, 44] width 396 height 38
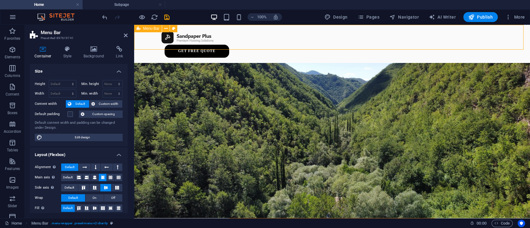
click at [314, 38] on div "Get Free Quote" at bounding box center [332, 44] width 396 height 38
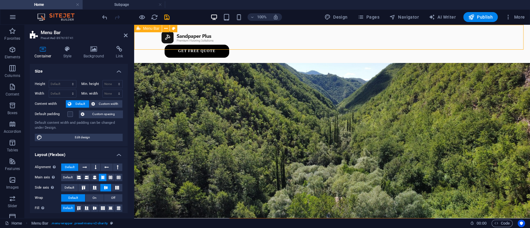
click at [314, 38] on div "Get Free Quote" at bounding box center [332, 44] width 396 height 38
click at [124, 38] on header "Menu Bar Preset #ed-897619741" at bounding box center [79, 33] width 98 height 16
click at [124, 34] on icon at bounding box center [126, 35] width 4 height 5
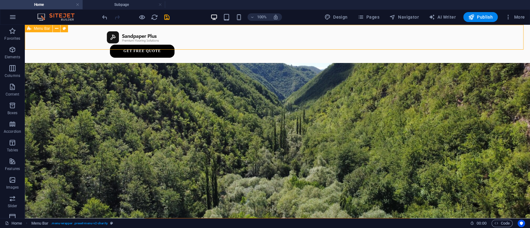
drag, startPoint x: 196, startPoint y: 41, endPoint x: 311, endPoint y: 40, distance: 114.9
click at [310, 40] on div "Get Free Quote" at bounding box center [277, 44] width 505 height 38
drag, startPoint x: 319, startPoint y: 35, endPoint x: 273, endPoint y: 81, distance: 65.0
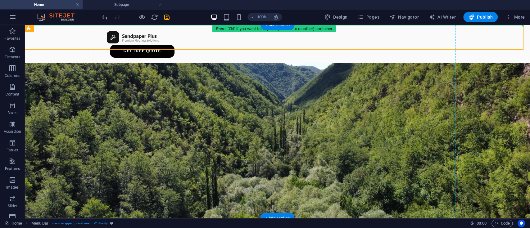
drag, startPoint x: 291, startPoint y: 31, endPoint x: 267, endPoint y: 97, distance: 70.7
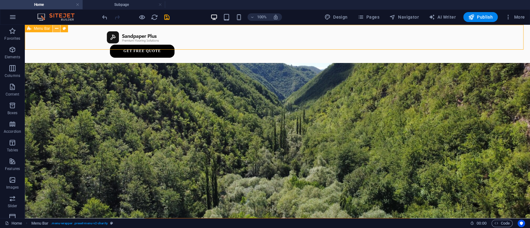
click at [53, 26] on button at bounding box center [56, 28] width 7 height 7
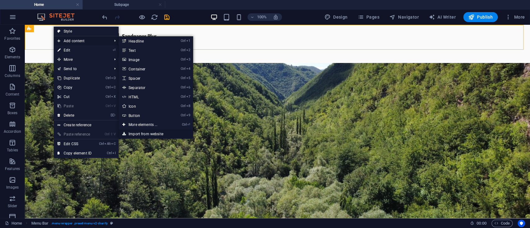
click at [160, 133] on link "Import from website" at bounding box center [156, 133] width 74 height 9
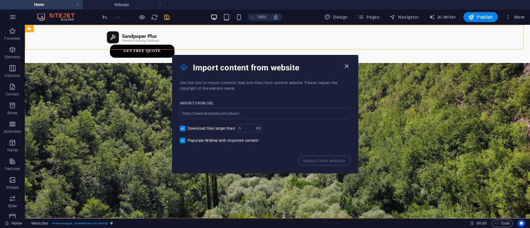
click at [346, 65] on icon "button" at bounding box center [346, 66] width 7 height 7
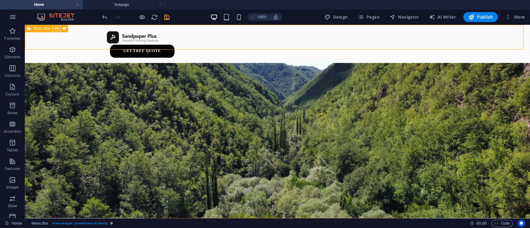
click at [56, 29] on icon at bounding box center [56, 28] width 3 height 7
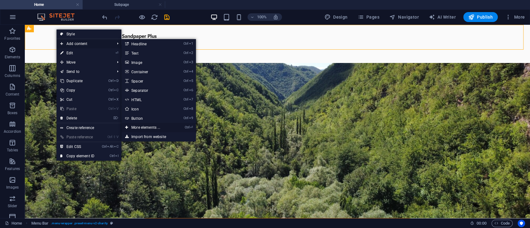
drag, startPoint x: 156, startPoint y: 126, endPoint x: 53, endPoint y: 86, distance: 110.7
click at [156, 126] on link "Ctrl ⏎ More elements ..." at bounding box center [146, 127] width 51 height 9
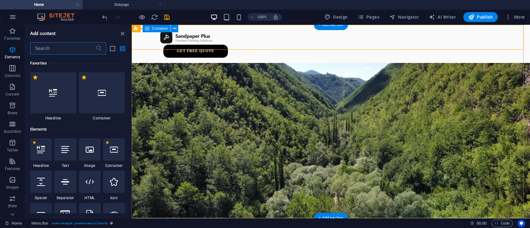
scroll to position [66, 0]
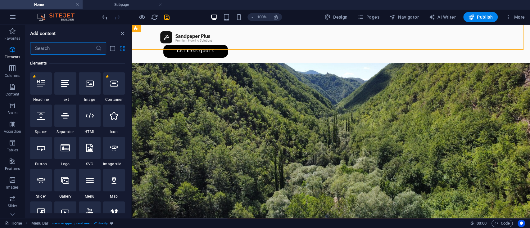
click at [68, 50] on input "text" at bounding box center [62, 48] width 65 height 12
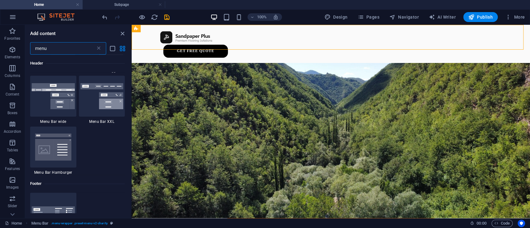
scroll to position [330, 0]
type input "menu"
click at [58, 104] on img at bounding box center [53, 95] width 43 height 26
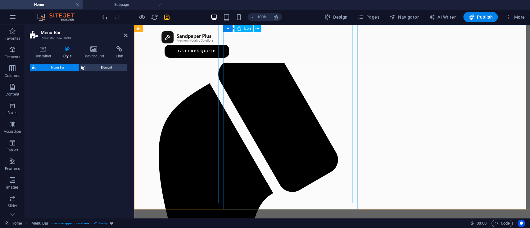
select select "rem"
select select "preset-menu-v2-wide"
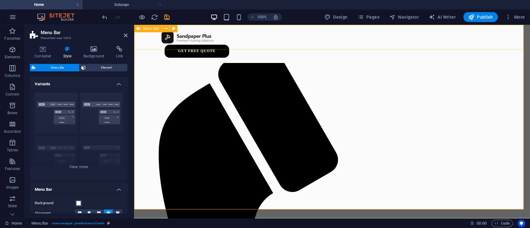
drag, startPoint x: 181, startPoint y: 129, endPoint x: 283, endPoint y: 38, distance: 136.8
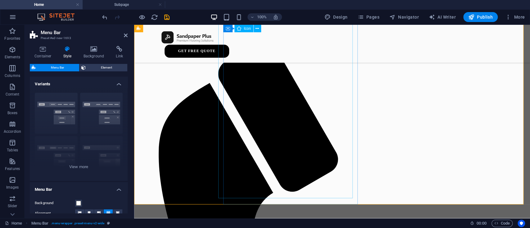
scroll to position [0, 0]
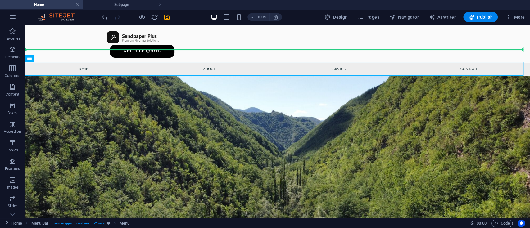
drag, startPoint x: 39, startPoint y: 66, endPoint x: 201, endPoint y: 39, distance: 164.4
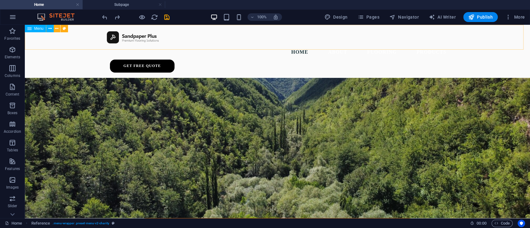
click at [87, 39] on div "Home About Flooring Products Get Free Quote" at bounding box center [277, 51] width 505 height 53
select select "header"
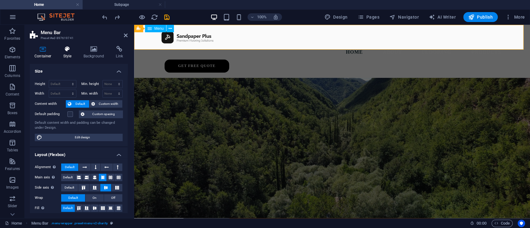
click at [72, 51] on icon at bounding box center [68, 49] width 18 height 6
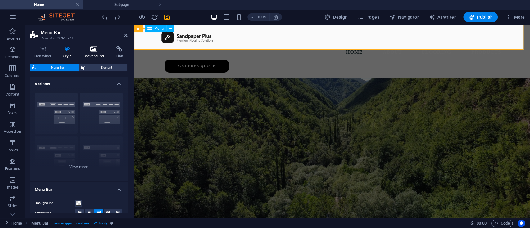
click at [92, 52] on h4 "Background" at bounding box center [95, 52] width 33 height 13
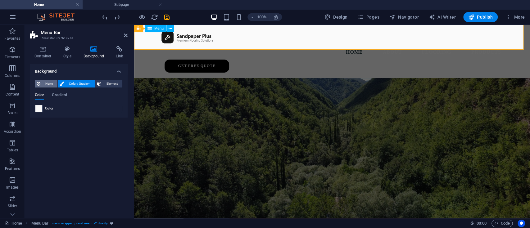
click at [42, 82] on button "None" at bounding box center [46, 83] width 23 height 7
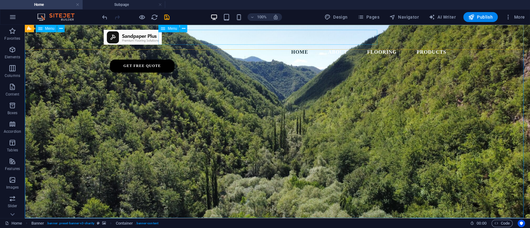
click at [211, 45] on nav "Home About Flooring Products" at bounding box center [278, 52] width 348 height 15
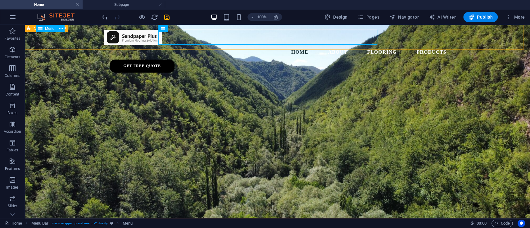
click at [81, 38] on div "Home About Flooring Products Get Free Quote" at bounding box center [277, 51] width 505 height 53
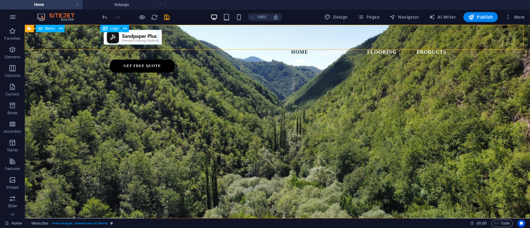
click at [156, 37] on div at bounding box center [278, 37] width 348 height 15
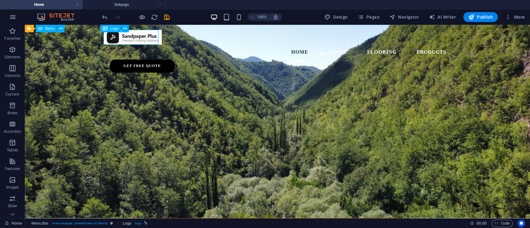
click at [156, 37] on div at bounding box center [278, 37] width 348 height 15
click at [173, 45] on nav "Home About Flooring Products" at bounding box center [278, 52] width 348 height 15
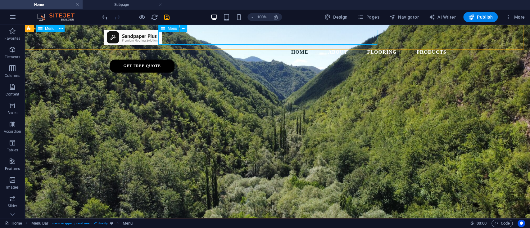
click at [161, 28] on icon at bounding box center [163, 28] width 4 height 7
click at [186, 30] on button at bounding box center [183, 28] width 7 height 7
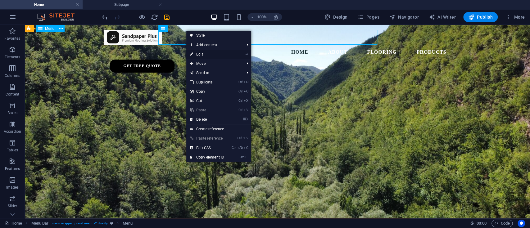
click at [194, 52] on link "⏎ Edit" at bounding box center [207, 54] width 42 height 9
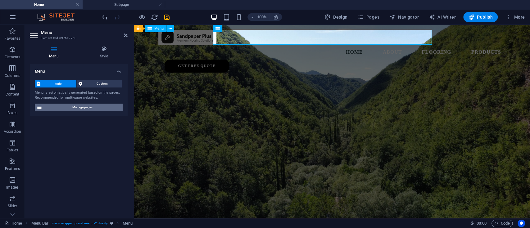
click at [72, 108] on span "Manage pages" at bounding box center [82, 107] width 77 height 7
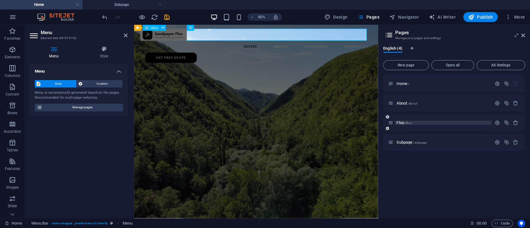
click at [397, 123] on p "Floo /floo" at bounding box center [442, 123] width 93 height 4
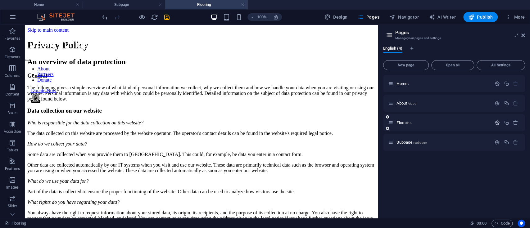
click at [397, 124] on icon "button" at bounding box center [496, 122] width 5 height 5
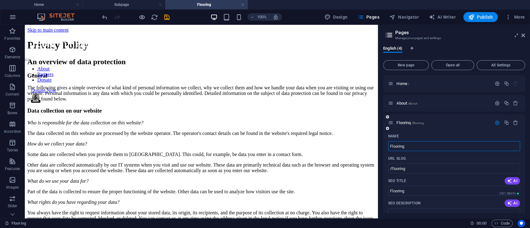
type input "Flooring"
type input "/flooring"
type input "Flooring"
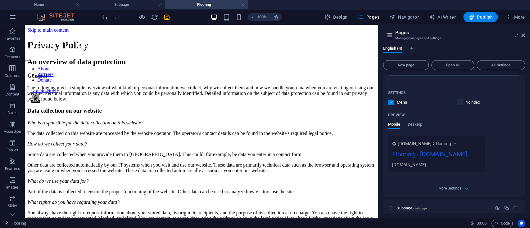
scroll to position [180, 0]
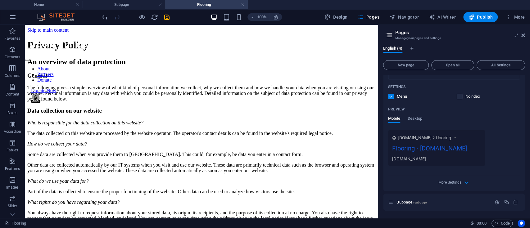
click at [397, 171] on div "More Settings" at bounding box center [454, 181] width 132 height 10
click at [397, 171] on span "More Settings" at bounding box center [449, 182] width 23 height 4
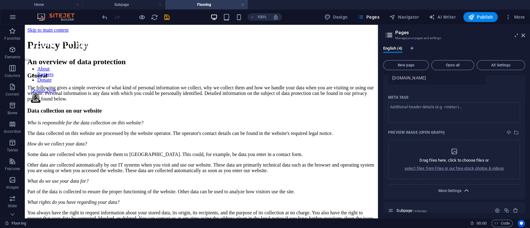
scroll to position [269, 0]
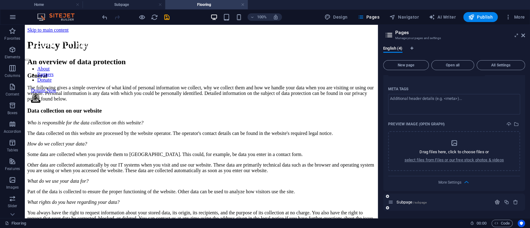
click at [397, 171] on icon "button" at bounding box center [496, 202] width 5 height 5
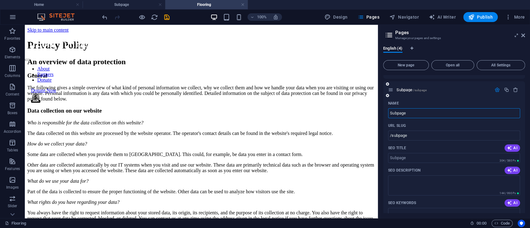
scroll to position [373, 0]
drag, startPoint x: 410, startPoint y: 125, endPoint x: 378, endPoint y: 122, distance: 32.7
click at [378, 122] on aside "Pages Manage your pages and settings English (4) New page Open all All Settings…" at bounding box center [454, 121] width 152 height 193
type input "Products"
type input "/products"
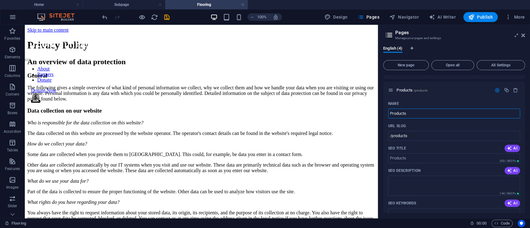
type input "Products"
click at [83, 39] on div at bounding box center [201, 47] width 353 height 16
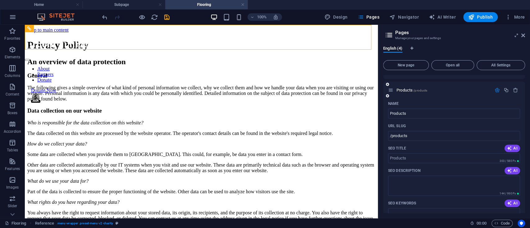
scroll to position [0, 0]
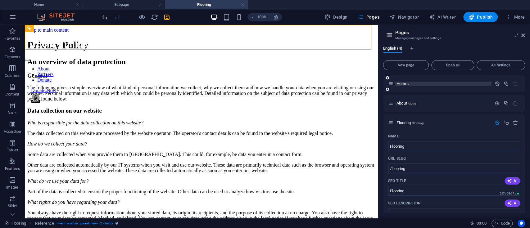
click at [397, 83] on p "Home /" at bounding box center [442, 84] width 93 height 4
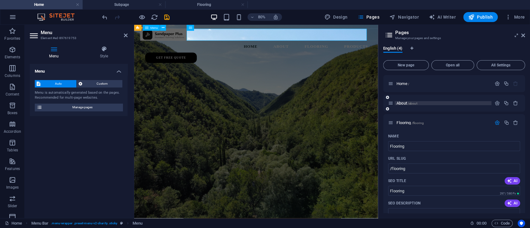
click at [397, 103] on p "About /about" at bounding box center [442, 103] width 93 height 4
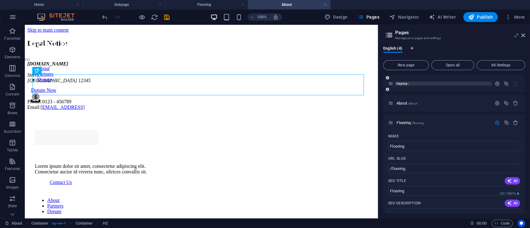
click at [397, 85] on p "Home /" at bounding box center [442, 84] width 93 height 4
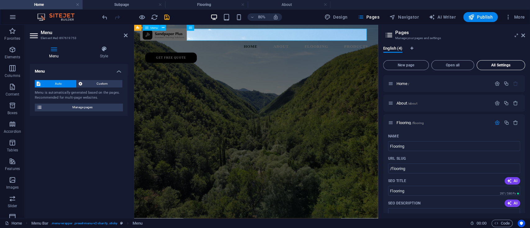
click at [397, 68] on button "All Settings" at bounding box center [500, 65] width 48 height 10
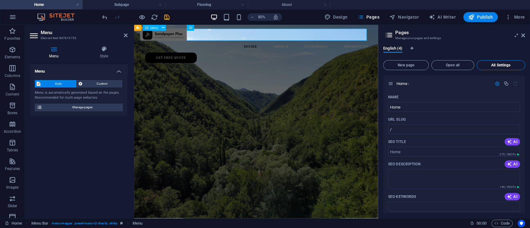
scroll to position [214, 0]
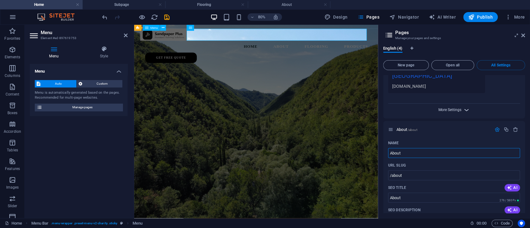
click at [397, 108] on span "More Settings" at bounding box center [449, 110] width 23 height 4
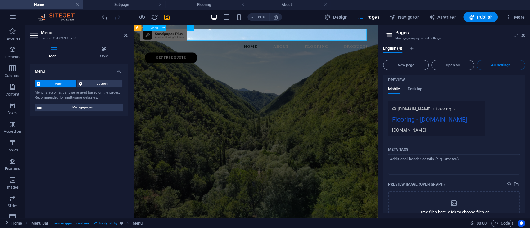
scroll to position [1061, 0]
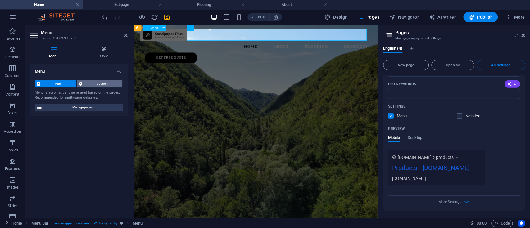
click at [105, 83] on span "Custom" at bounding box center [102, 83] width 37 height 7
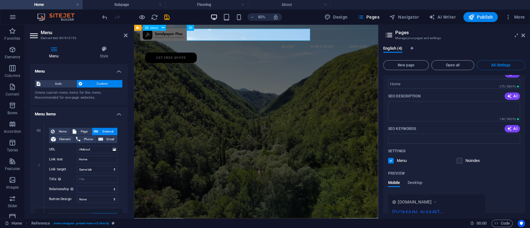
scroll to position [0, 0]
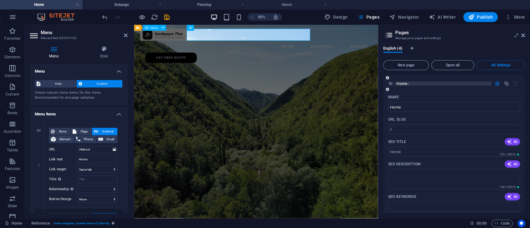
click at [397, 84] on span "Home /" at bounding box center [402, 83] width 13 height 5
click at [397, 83] on span "Home /" at bounding box center [402, 83] width 13 height 5
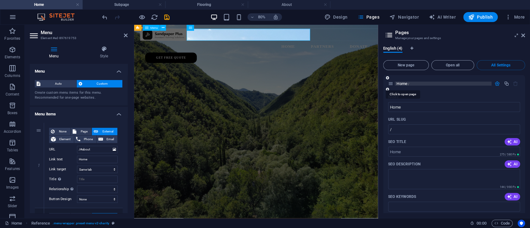
click at [397, 83] on span "Home /" at bounding box center [402, 83] width 13 height 5
click at [397, 81] on div "Home /" at bounding box center [439, 83] width 103 height 7
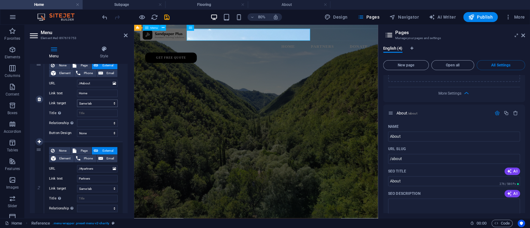
scroll to position [67, 0]
drag, startPoint x: 81, startPoint y: 169, endPoint x: 104, endPoint y: 171, distance: 23.0
click at [104, 171] on input "/#partners" at bounding box center [97, 168] width 41 height 7
type input "/a"
select select
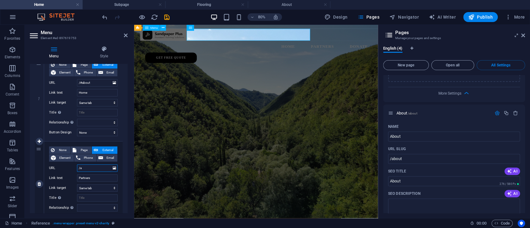
type input "/ab"
select select
type input "/about"
select select
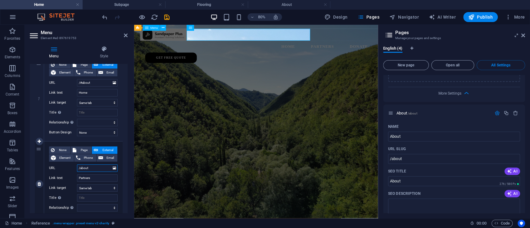
select select
type input "/about"
click at [103, 171] on input "Partners" at bounding box center [97, 177] width 41 height 7
type input "About"
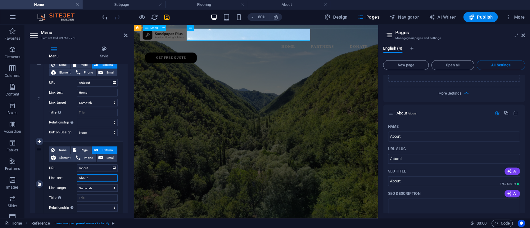
select select
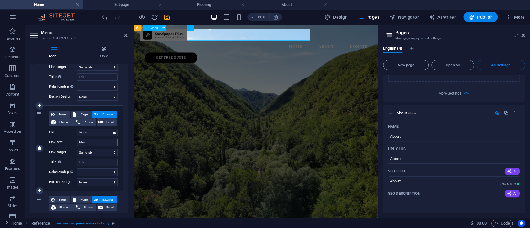
scroll to position [106, 0]
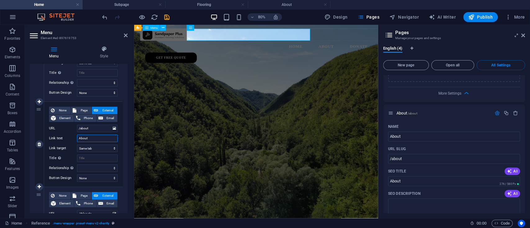
type input "About"
click at [98, 163] on div "None Page External Element Phone Email Page Home About Flooring Products Elemen…" at bounding box center [83, 139] width 69 height 65
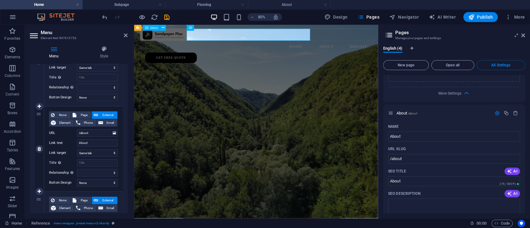
scroll to position [102, 0]
click at [83, 114] on span "Page" at bounding box center [83, 115] width 11 height 7
select select
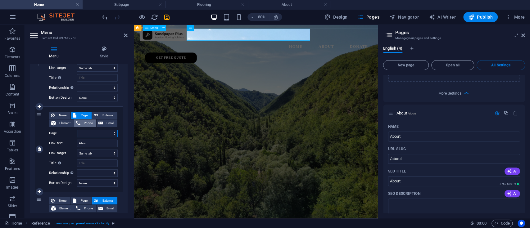
select select
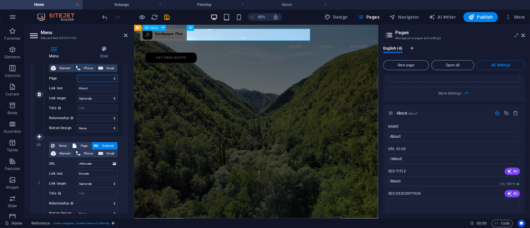
scroll to position [158, 0]
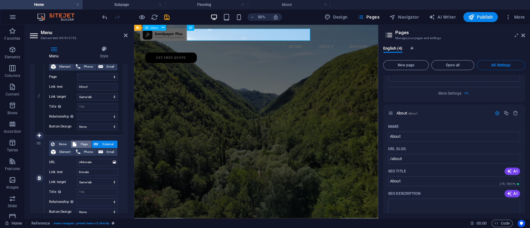
click at [85, 143] on span "Page" at bounding box center [83, 144] width 11 height 7
select select
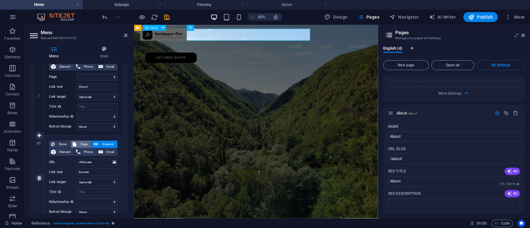
select select
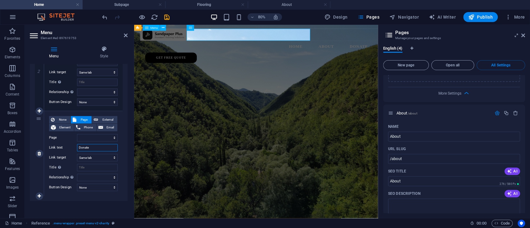
click at [89, 147] on input "Donate" at bounding box center [97, 147] width 41 height 7
type input "Flooring"
select select
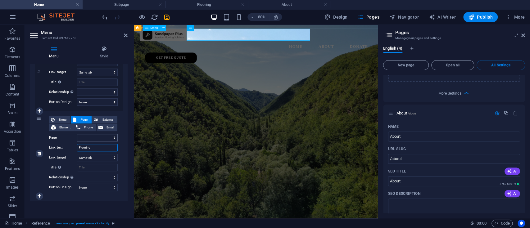
select select
type input "Flooring"
click at [94, 138] on select "Home About Flooring Products" at bounding box center [97, 137] width 41 height 7
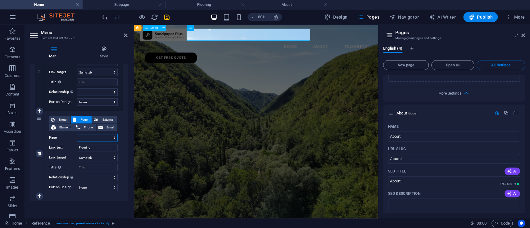
select select "2"
click at [77, 134] on select "Home About Flooring Products" at bounding box center [97, 137] width 41 height 7
select select
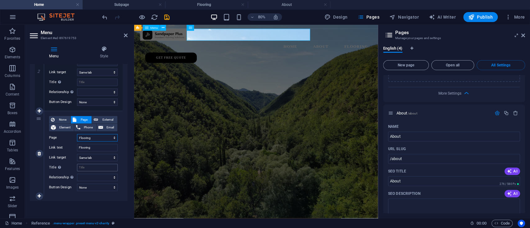
select select
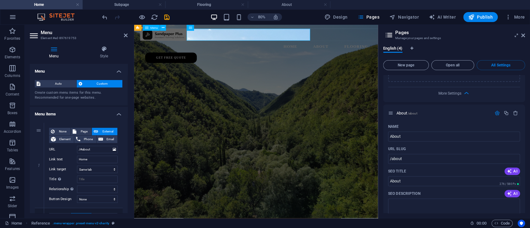
scroll to position [16, 0]
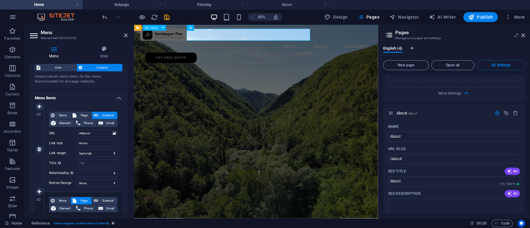
click at [79, 111] on div "None Page External Element Phone Email Page Home About Flooring Products Elemen…" at bounding box center [83, 149] width 79 height 85
click at [79, 114] on span "Page" at bounding box center [83, 115] width 11 height 7
select select
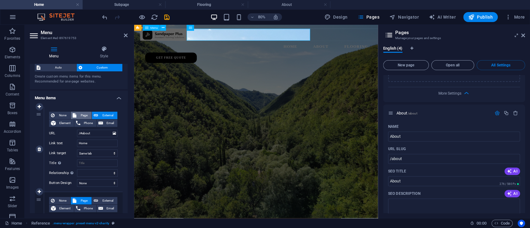
select select
click at [86, 129] on div "None Page External Element Phone Email Page Home About Flooring Products Elemen…" at bounding box center [83, 144] width 69 height 65
click at [86, 132] on select "Home About Flooring Products" at bounding box center [97, 133] width 41 height 7
select select "0"
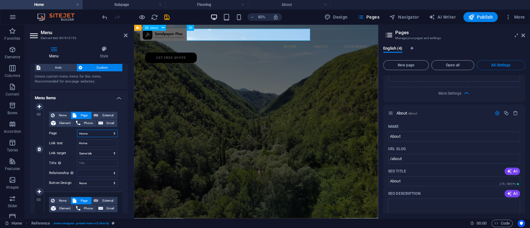
click at [77, 130] on select "Home About Flooring Products" at bounding box center [97, 133] width 41 height 7
select select
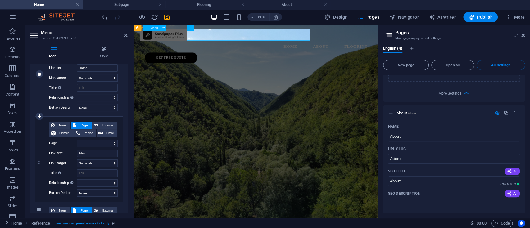
scroll to position [93, 0]
click at [80, 144] on select "Home About Flooring Products" at bounding box center [97, 142] width 41 height 7
select select "1"
click at [77, 139] on select "Home About Flooring Products" at bounding box center [97, 142] width 41 height 7
select select
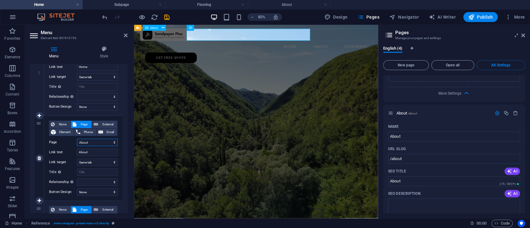
select select
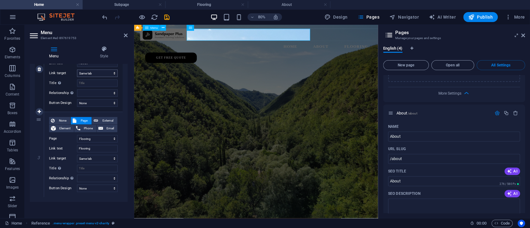
scroll to position [183, 0]
click at [41, 171] on link at bounding box center [39, 195] width 7 height 7
select select
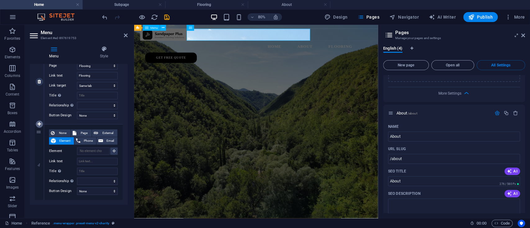
scroll to position [258, 0]
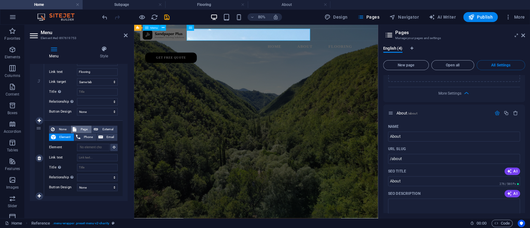
click at [82, 129] on span "Page" at bounding box center [83, 129] width 11 height 7
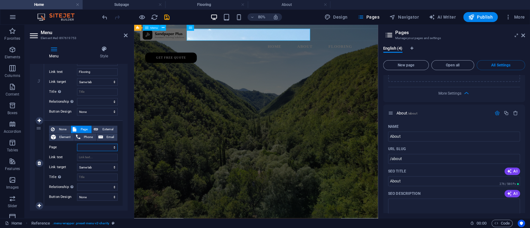
select select
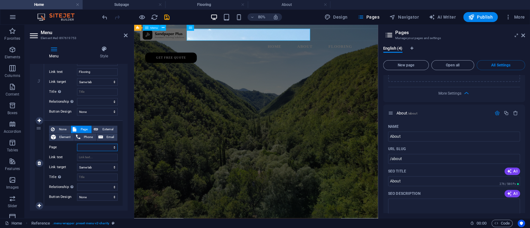
click at [89, 149] on select "Home About Flooring Products" at bounding box center [97, 147] width 41 height 7
select select "3"
click at [77, 144] on select "Home About Flooring Products" at bounding box center [97, 147] width 41 height 7
select select
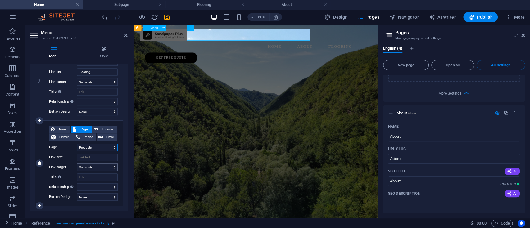
select select
click at [88, 159] on input "Link text" at bounding box center [97, 157] width 41 height 7
type input "Products"
select select
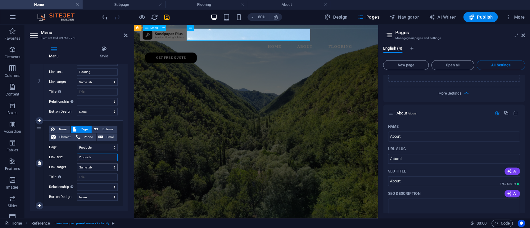
select select
type input "Products"
click at [70, 171] on label "Title Additional link description, should not be the same as the link text. The…" at bounding box center [63, 177] width 28 height 7
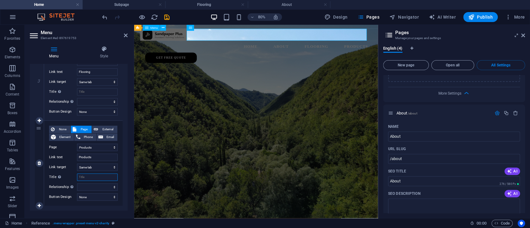
click at [77, 171] on input "Title Additional link description, should not be the same as the link text. The…" at bounding box center [97, 177] width 41 height 7
click at [397, 35] on header "Pages Manage your pages and settings" at bounding box center [454, 33] width 141 height 16
click at [397, 35] on icon at bounding box center [523, 35] width 4 height 5
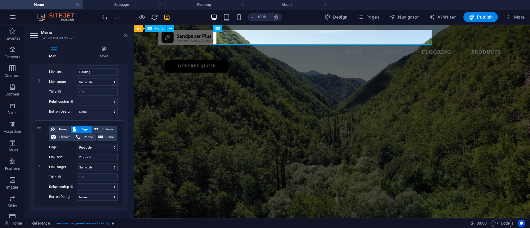
click at [125, 35] on icon at bounding box center [126, 35] width 4 height 5
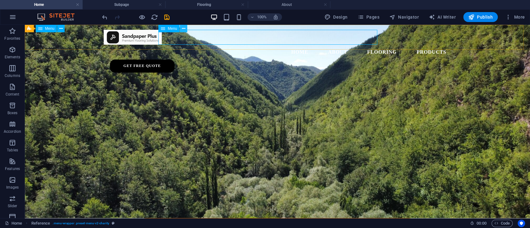
click at [183, 29] on icon at bounding box center [183, 28] width 3 height 7
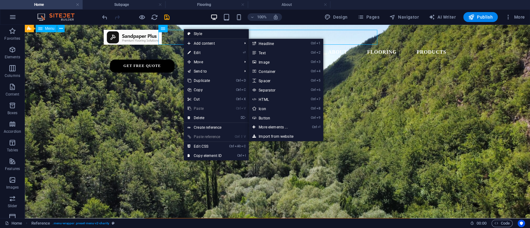
click at [195, 34] on link "Style" at bounding box center [216, 33] width 65 height 9
select select "rem"
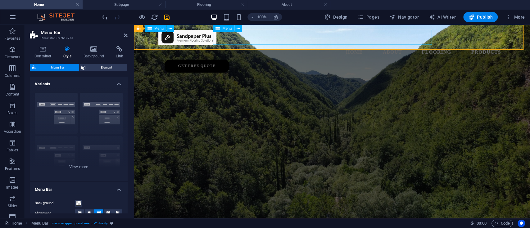
click at [272, 45] on nav "Home About Flooring Products" at bounding box center [332, 52] width 348 height 15
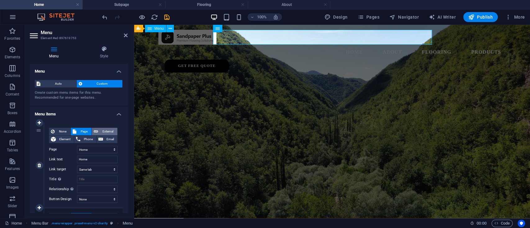
scroll to position [268, 0]
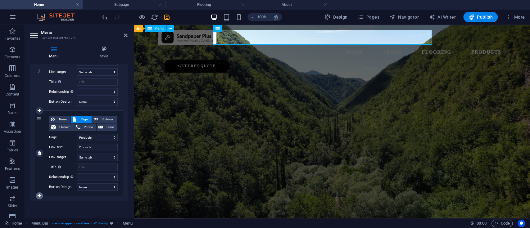
click at [40, 171] on icon at bounding box center [39, 196] width 3 height 4
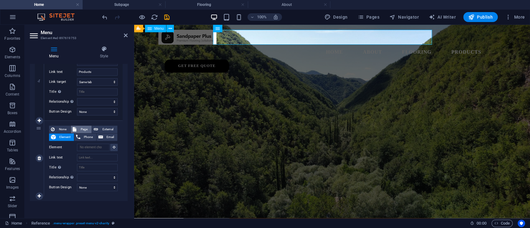
click at [80, 128] on span "Page" at bounding box center [83, 129] width 11 height 7
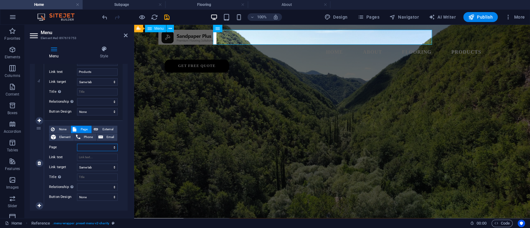
click at [87, 146] on select "Home About Flooring Products" at bounding box center [97, 147] width 41 height 7
click at [88, 155] on input "Link text" at bounding box center [97, 157] width 41 height 7
click at [87, 144] on select "Home About Flooring Products" at bounding box center [97, 147] width 41 height 7
click at [86, 146] on select "Home About Flooring Products" at bounding box center [97, 147] width 41 height 7
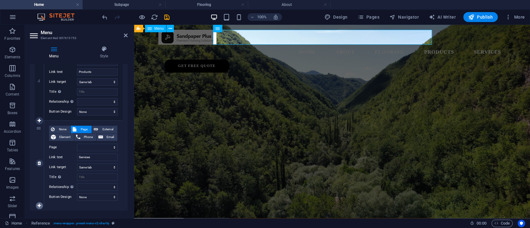
click at [38, 171] on icon at bounding box center [39, 206] width 3 height 4
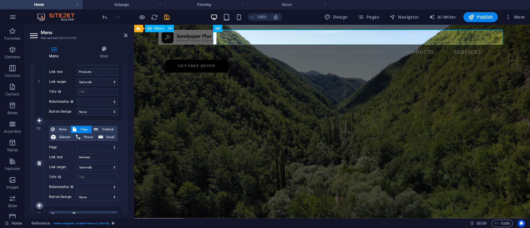
scroll to position [429, 0]
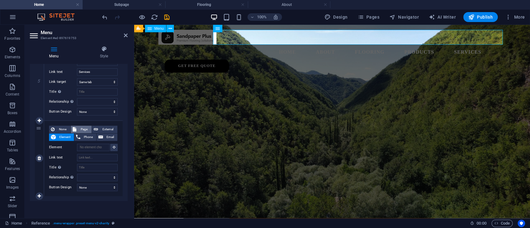
click at [85, 128] on span "Page" at bounding box center [83, 129] width 11 height 7
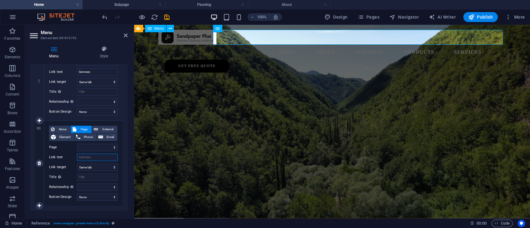
click at [88, 158] on input "Link text" at bounding box center [97, 157] width 41 height 7
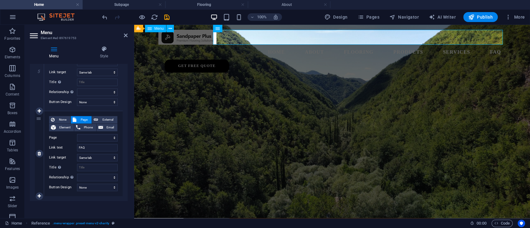
drag, startPoint x: 39, startPoint y: 196, endPoint x: 93, endPoint y: 192, distance: 54.2
click at [39, 171] on icon at bounding box center [39, 196] width 3 height 4
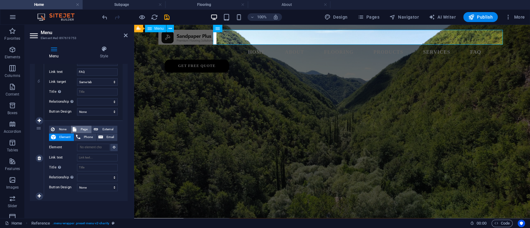
click at [84, 128] on span "Page" at bounding box center [83, 129] width 11 height 7
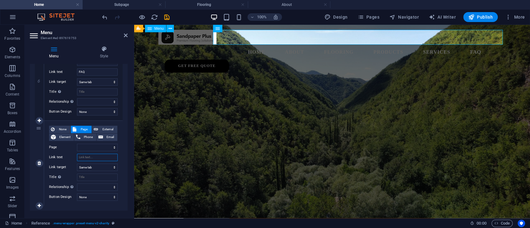
click at [89, 156] on input "Link text" at bounding box center [97, 157] width 41 height 7
click at [90, 156] on input "Link text" at bounding box center [97, 157] width 41 height 7
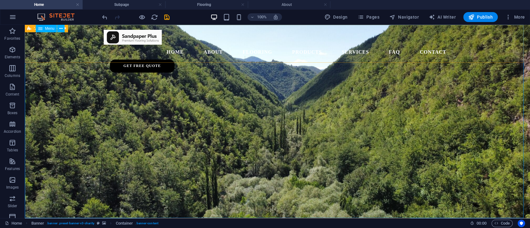
click at [79, 35] on div "Home About Flooring Products Services FAQ Contact Get Free Quote" at bounding box center [277, 51] width 505 height 53
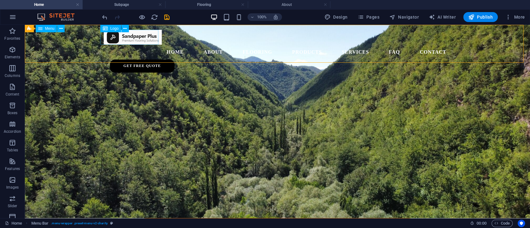
click at [121, 35] on div at bounding box center [278, 37] width 348 height 15
click at [138, 36] on div at bounding box center [278, 37] width 348 height 15
click at [28, 36] on div "Home About Flooring Products Services FAQ Contact Get Free Quote" at bounding box center [277, 51] width 505 height 53
click at [138, 36] on div at bounding box center [278, 37] width 348 height 15
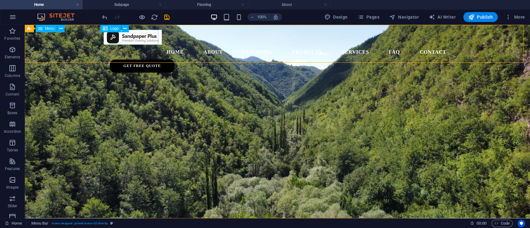
click at [138, 36] on div at bounding box center [278, 37] width 348 height 15
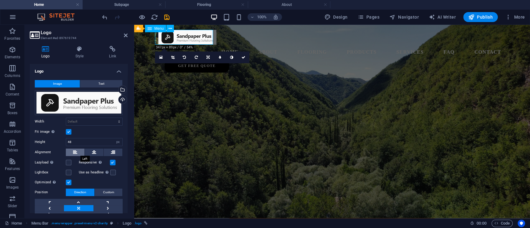
click at [76, 155] on icon at bounding box center [75, 152] width 4 height 7
click at [111, 151] on icon at bounding box center [113, 152] width 4 height 7
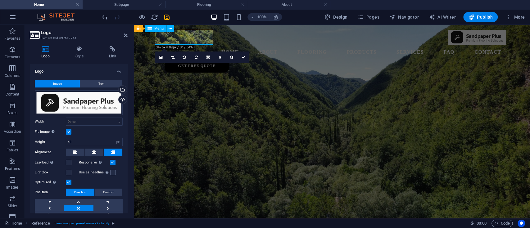
click at [113, 162] on label at bounding box center [113, 163] width 6 height 6
click at [0, 0] on input "Responsive Automatically load retina image and smartphone optimized sizes." at bounding box center [0, 0] width 0 height 0
click at [113, 162] on label at bounding box center [113, 163] width 6 height 6
click at [0, 0] on input "Responsive Automatically load retina image and smartphone optimized sizes." at bounding box center [0, 0] width 0 height 0
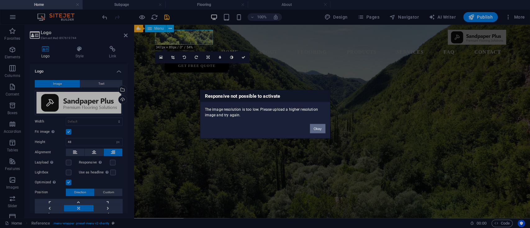
drag, startPoint x: 317, startPoint y: 127, endPoint x: 181, endPoint y: 104, distance: 137.6
click at [317, 127] on button "Okay" at bounding box center [318, 128] width 16 height 9
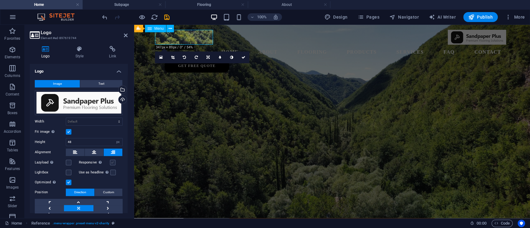
click at [110, 162] on label at bounding box center [113, 163] width 6 height 6
click at [0, 0] on input "Responsive Automatically load retina image and smartphone optimized sizes." at bounding box center [0, 0] width 0 height 0
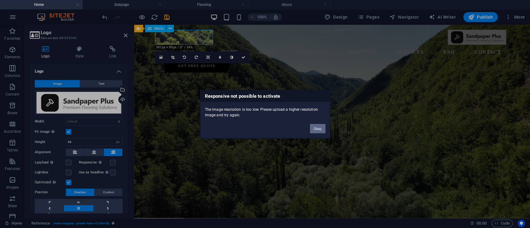
drag, startPoint x: 318, startPoint y: 129, endPoint x: 184, endPoint y: 104, distance: 136.4
click at [318, 129] on button "Okay" at bounding box center [318, 128] width 16 height 9
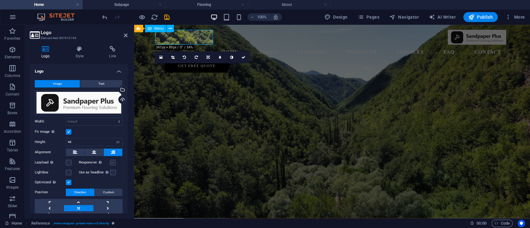
click at [111, 163] on label at bounding box center [113, 163] width 6 height 6
click at [0, 0] on input "Responsive Automatically load retina image and smartphone optimized sizes." at bounding box center [0, 0] width 0 height 0
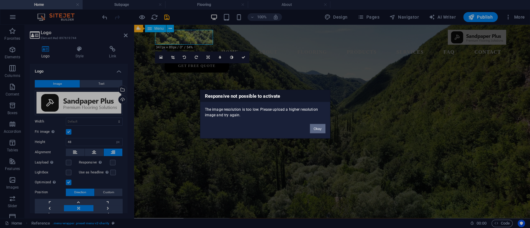
click at [318, 128] on button "Okay" at bounding box center [318, 128] width 16 height 9
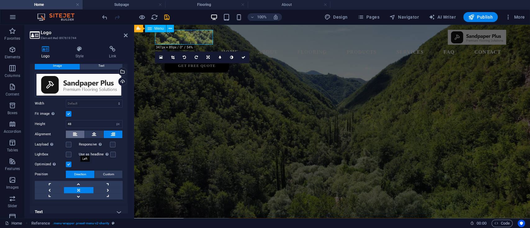
scroll to position [24, 0]
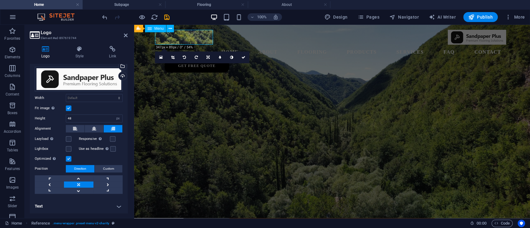
click at [87, 171] on h4 "Text" at bounding box center [79, 206] width 98 height 15
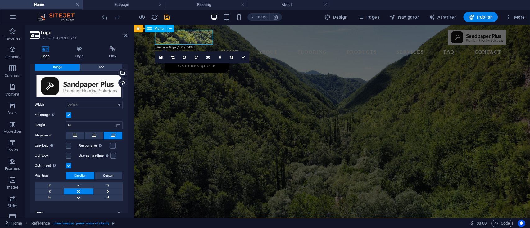
scroll to position [0, 0]
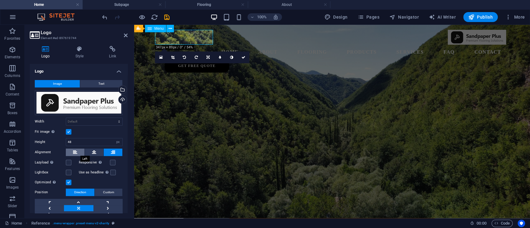
click at [77, 153] on icon at bounding box center [75, 152] width 4 height 7
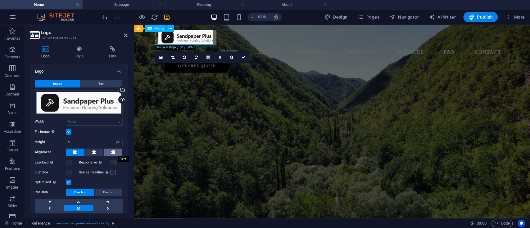
click at [113, 149] on icon at bounding box center [113, 152] width 4 height 7
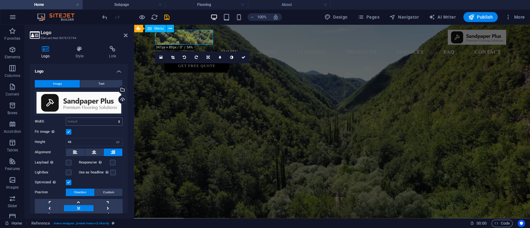
click at [84, 117] on div "Image Text Drag files here, click to choose files or select files from Files or…" at bounding box center [79, 148] width 98 height 147
click at [84, 119] on select "Default auto px rem % em vh vw" at bounding box center [94, 121] width 56 height 7
click at [66, 118] on select "Default auto px rem % em vh vw" at bounding box center [94, 121] width 56 height 7
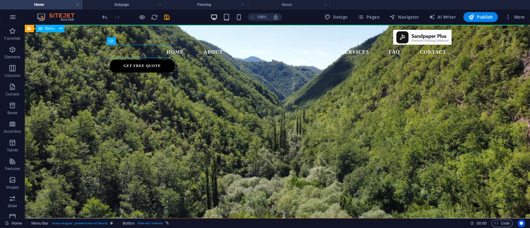
drag, startPoint x: 112, startPoint y: 52, endPoint x: 469, endPoint y: 36, distance: 357.3
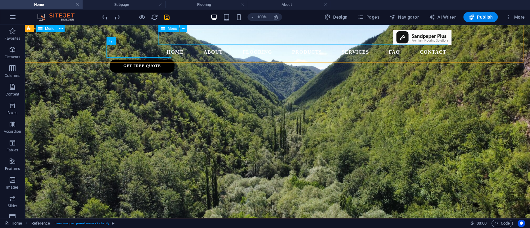
click at [176, 45] on nav "Home About Flooring Products Services FAQ Contact" at bounding box center [278, 52] width 348 height 15
drag, startPoint x: 179, startPoint y: 42, endPoint x: 215, endPoint y: 39, distance: 35.5
click at [215, 45] on nav "Home About Flooring Products Services FAQ Contact" at bounding box center [278, 52] width 348 height 15
click at [111, 41] on div at bounding box center [278, 37] width 348 height 15
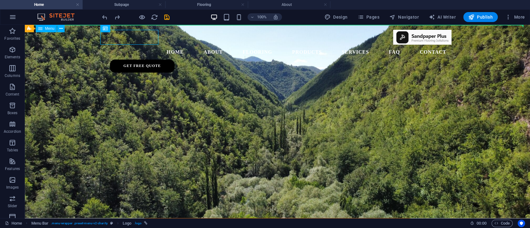
drag, startPoint x: 106, startPoint y: 38, endPoint x: 67, endPoint y: 39, distance: 39.1
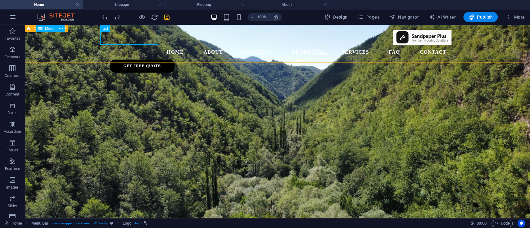
click at [67, 42] on div "Home About Flooring Products Services FAQ Contact Get Free Quote" at bounding box center [277, 51] width 505 height 53
click at [61, 29] on icon at bounding box center [60, 28] width 3 height 7
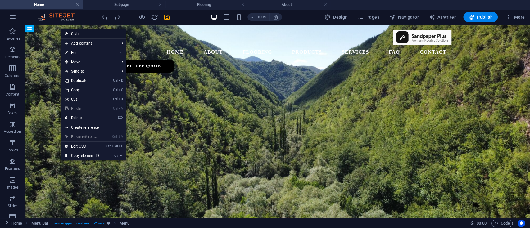
click at [70, 34] on link "Style" at bounding box center [93, 33] width 65 height 9
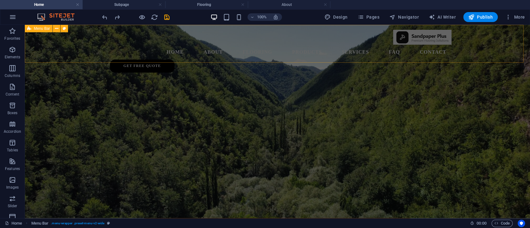
click at [64, 46] on div "Home About Flooring Products Services FAQ Contact Get Free Quote" at bounding box center [277, 51] width 505 height 53
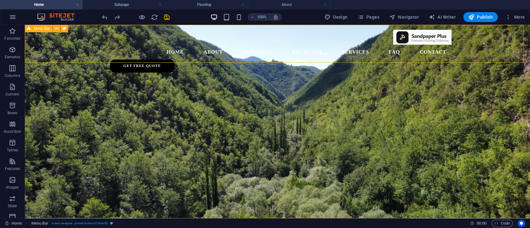
click at [55, 37] on div "Home About Flooring Products Services FAQ Contact Get Free Quote" at bounding box center [277, 51] width 505 height 53
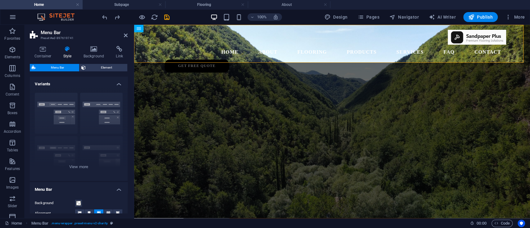
click at [54, 37] on h3 "Preset #ed-897619741" at bounding box center [78, 38] width 74 height 6
click at [79, 169] on div "Border Centered Default Fixed Loki Trigger Wide XXL" at bounding box center [79, 134] width 98 height 93
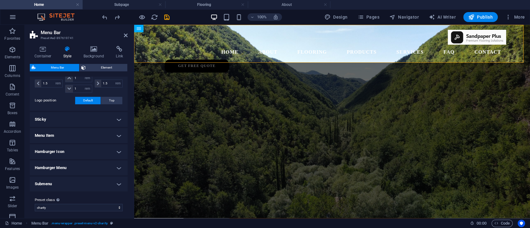
scroll to position [247, 0]
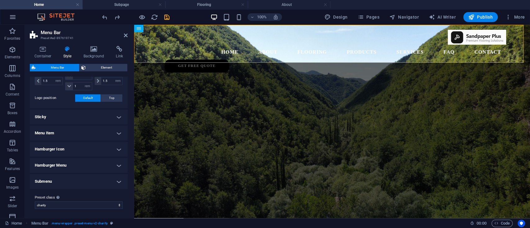
click at [65, 134] on h4 "Menu Item" at bounding box center [79, 133] width 98 height 15
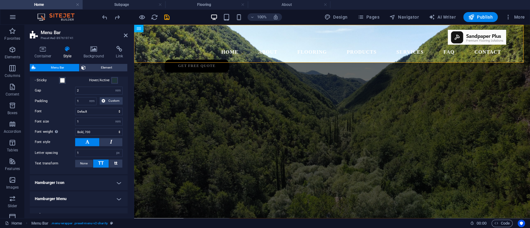
scroll to position [387, 0]
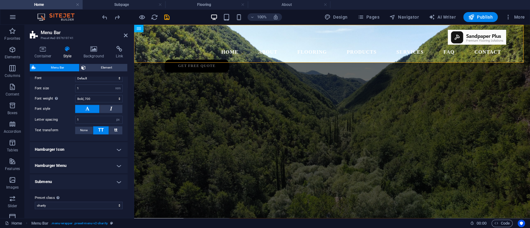
click at [66, 171] on h4 "Submenu" at bounding box center [79, 181] width 98 height 15
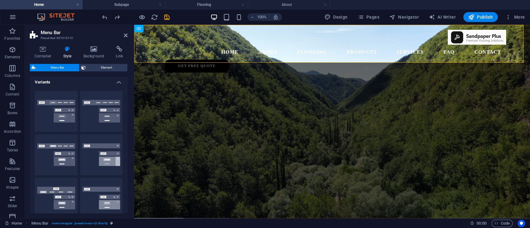
scroll to position [0, 0]
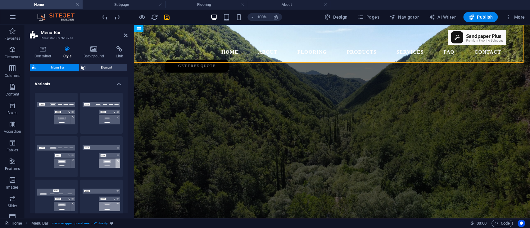
click at [49, 86] on h4 "Variants" at bounding box center [79, 82] width 98 height 11
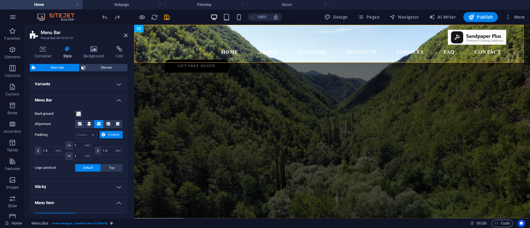
click at [50, 98] on h4 "Menu Bar" at bounding box center [79, 98] width 98 height 11
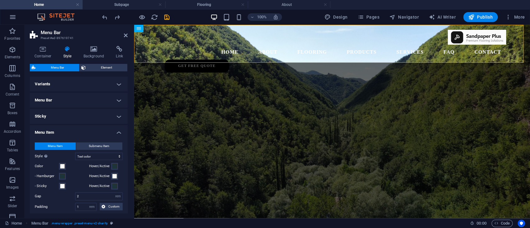
click at [55, 129] on h4 "Menu Item" at bounding box center [79, 130] width 98 height 11
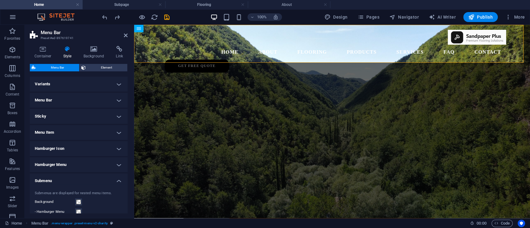
click at [56, 171] on h4 "Submenu" at bounding box center [79, 179] width 98 height 11
click at [42, 54] on h4 "Container" at bounding box center [44, 52] width 29 height 13
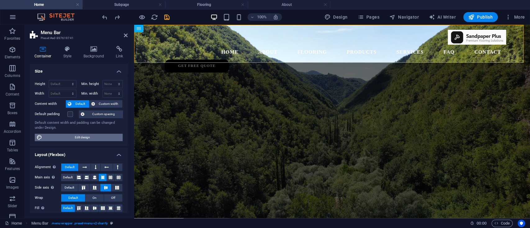
click at [67, 136] on span "Edit design" at bounding box center [82, 137] width 77 height 7
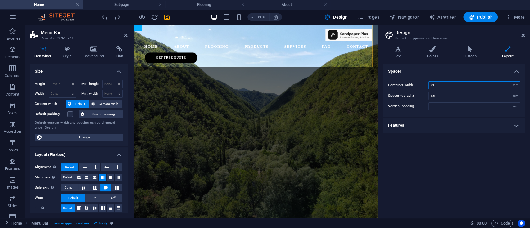
click at [397, 86] on input "73" at bounding box center [474, 85] width 91 height 7
drag, startPoint x: 524, startPoint y: 36, endPoint x: 390, endPoint y: 11, distance: 136.4
click at [397, 36] on icon at bounding box center [523, 35] width 4 height 5
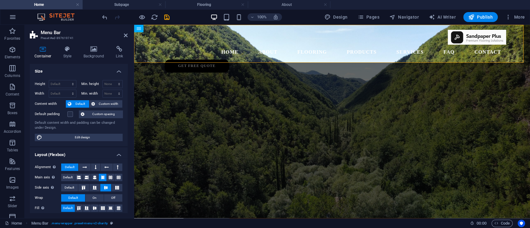
click at [128, 35] on aside "Menu Bar Preset #ed-897619741 Container Style Background Link Size Height Defau…" at bounding box center [79, 121] width 109 height 193
drag, startPoint x: 125, startPoint y: 34, endPoint x: 103, endPoint y: 29, distance: 22.8
click at [125, 34] on icon at bounding box center [126, 35] width 4 height 5
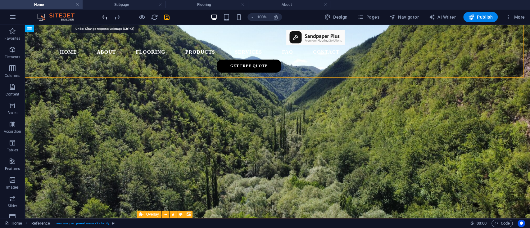
click at [0, 0] on icon "undo" at bounding box center [0, 0] width 0 height 0
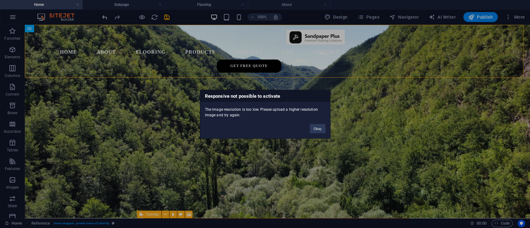
click at [106, 17] on div "Responsive not possible to activate The image resolution is too low. Please upl…" at bounding box center [265, 114] width 530 height 228
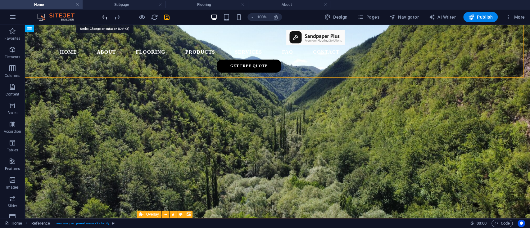
click at [0, 0] on icon "undo" at bounding box center [0, 0] width 0 height 0
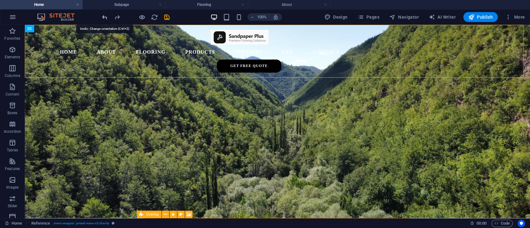
click at [0, 0] on icon "undo" at bounding box center [0, 0] width 0 height 0
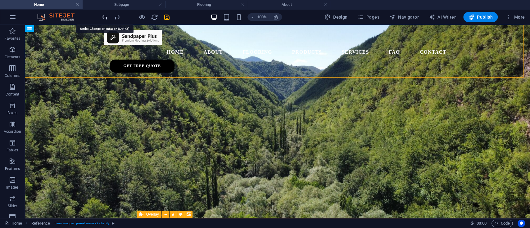
click at [0, 0] on icon "undo" at bounding box center [0, 0] width 0 height 0
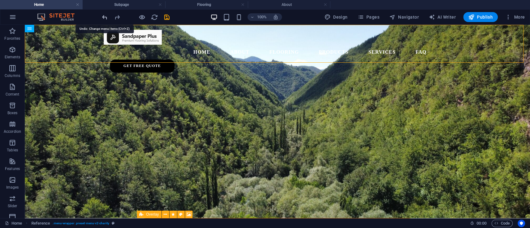
click at [0, 0] on icon "undo" at bounding box center [0, 0] width 0 height 0
click at [186, 45] on nav "Home About Flooring Products Services FAQ" at bounding box center [278, 52] width 348 height 15
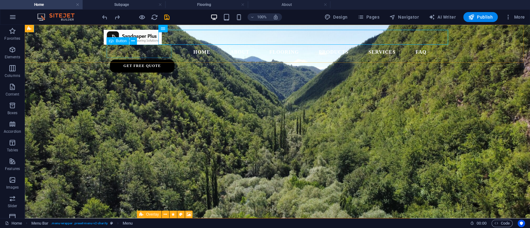
click at [162, 60] on div "Get Free Quote" at bounding box center [280, 66] width 341 height 13
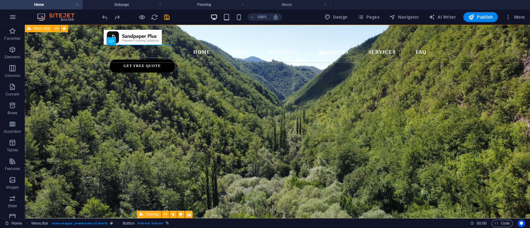
click at [69, 37] on div "Home About Flooring Products Services FAQ Get Free Quote" at bounding box center [277, 51] width 505 height 53
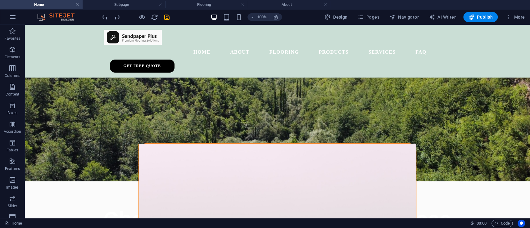
scroll to position [84, 0]
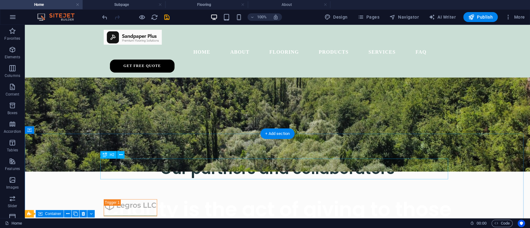
click at [164, 159] on div "Our partners and collaborators" at bounding box center [278, 169] width 348 height 21
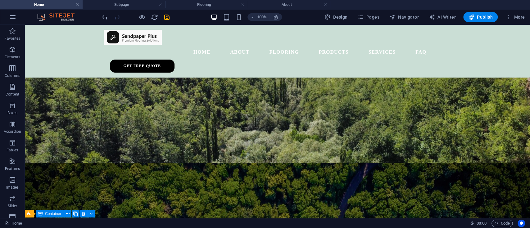
scroll to position [260, 0]
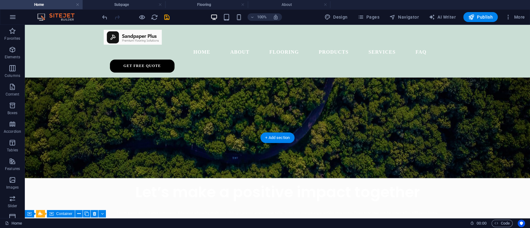
click at [188, 134] on figure at bounding box center [277, 91] width 505 height 174
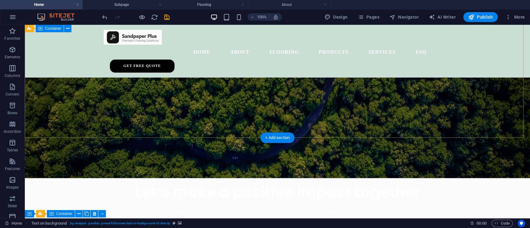
scroll to position [80, 0]
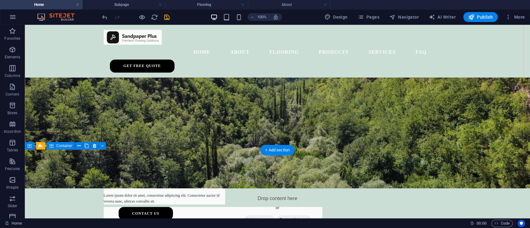
scroll to position [100, 0]
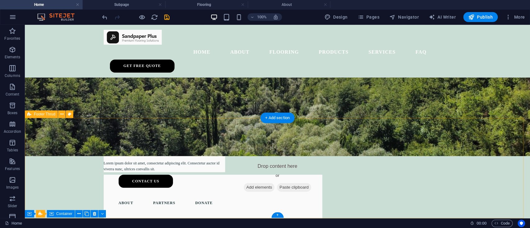
click at [195, 124] on div "Lorem ipsum dolor sit amet, consectetur adipiscing elit. Consectetur auctor id …" at bounding box center [277, 232] width 505 height 228
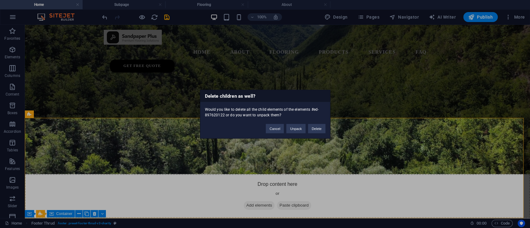
scroll to position [0, 0]
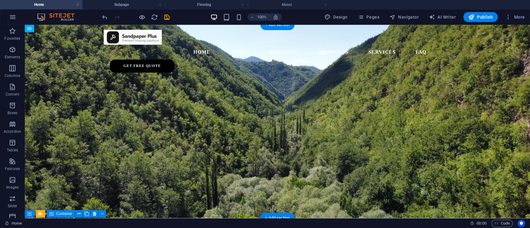
click at [298, 130] on figure at bounding box center [277, 121] width 505 height 193
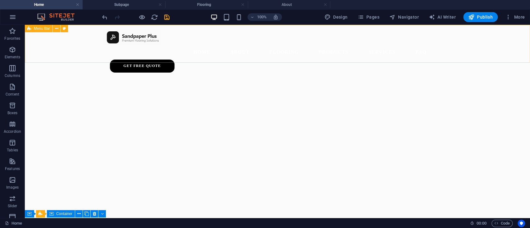
click at [81, 56] on div "Home About Flooring Products Services FAQ Get Free Quote" at bounding box center [277, 51] width 505 height 53
click at [65, 30] on icon at bounding box center [64, 28] width 3 height 7
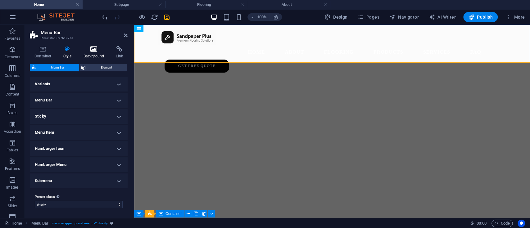
click at [84, 51] on icon at bounding box center [94, 49] width 30 height 6
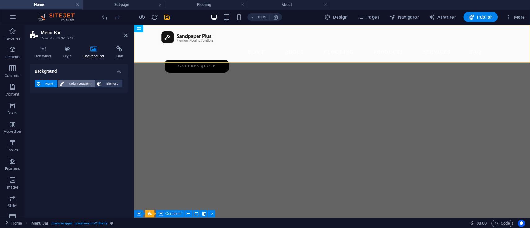
click at [74, 83] on span "Color / Gradient" at bounding box center [79, 83] width 27 height 7
click at [199, 25] on html "Skip to main content Home About Flooring Products Services FAQ Get Free Quote" at bounding box center [332, 25] width 396 height 0
click at [79, 84] on span "Color / Gradient" at bounding box center [79, 83] width 27 height 7
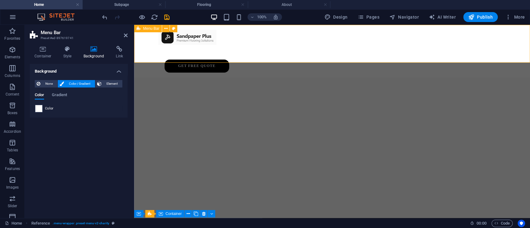
click at [147, 38] on div "Home About Flooring Products Services FAQ Get Free Quote" at bounding box center [332, 51] width 396 height 53
click at [43, 52] on icon at bounding box center [43, 49] width 26 height 6
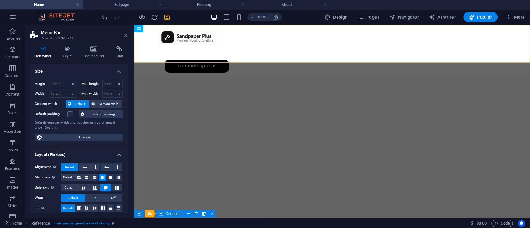
click at [125, 36] on icon at bounding box center [126, 35] width 4 height 5
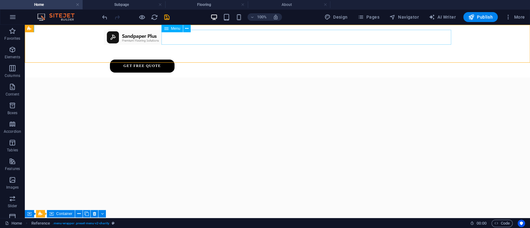
click at [236, 45] on nav "Home About Flooring Products Services FAQ" at bounding box center [278, 52] width 348 height 15
click at [192, 45] on nav "Home About Flooring Products Services FAQ" at bounding box center [278, 52] width 348 height 15
click at [187, 27] on icon at bounding box center [186, 28] width 3 height 7
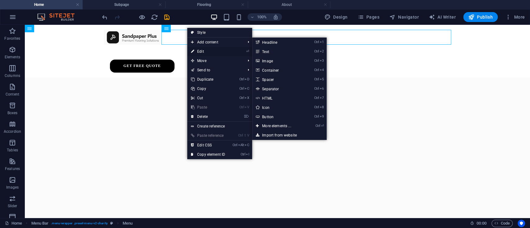
click at [195, 51] on link "⏎ Edit" at bounding box center [208, 51] width 42 height 9
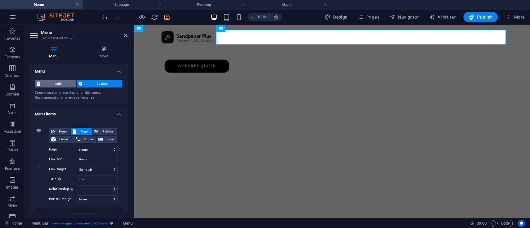
click at [64, 86] on span "Auto" at bounding box center [58, 83] width 32 height 7
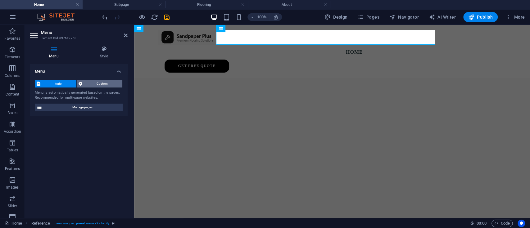
click at [88, 84] on span "Custom" at bounding box center [102, 83] width 37 height 7
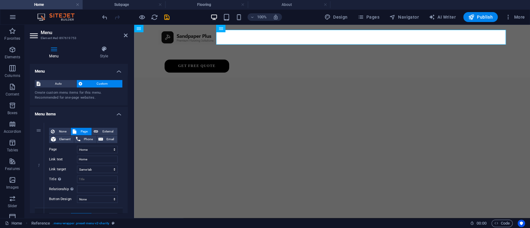
click at [77, 112] on h4 "Menu items" at bounding box center [79, 112] width 98 height 11
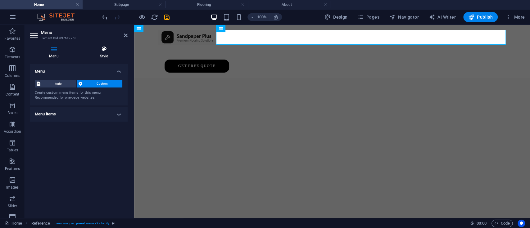
click at [97, 52] on h4 "Style" at bounding box center [103, 52] width 47 height 13
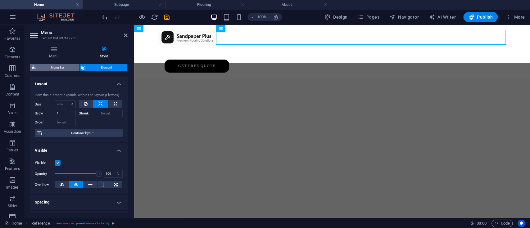
click at [61, 67] on span "Menu Bar" at bounding box center [58, 67] width 40 height 7
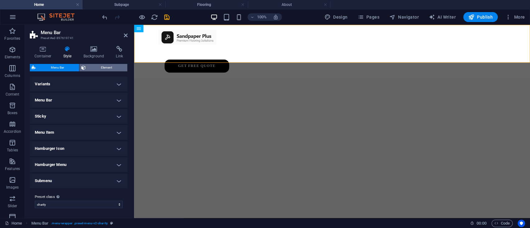
click at [102, 65] on span "Element" at bounding box center [107, 67] width 38 height 7
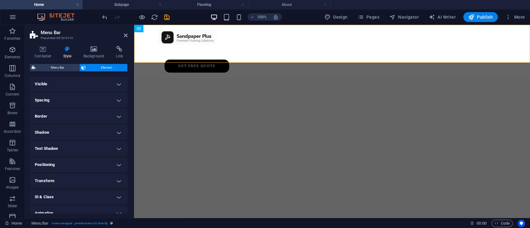
click at [68, 63] on div "Container Style Background Link Size Height Default px rem % vh vw Min. height …" at bounding box center [79, 129] width 98 height 167
click at [68, 64] on span "Menu Bar" at bounding box center [58, 67] width 40 height 7
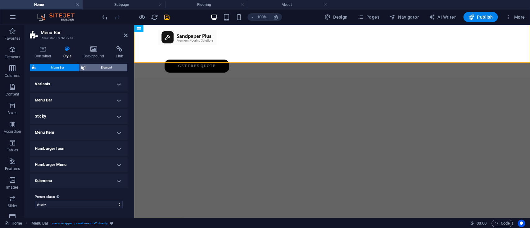
click at [90, 64] on span "Element" at bounding box center [107, 67] width 38 height 7
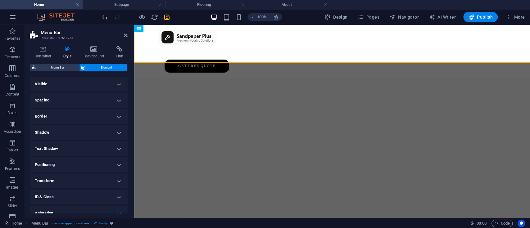
click at [106, 82] on h4 "Visible" at bounding box center [79, 84] width 98 height 15
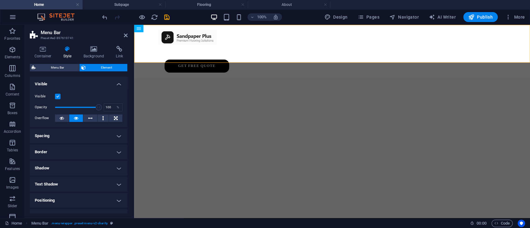
click at [106, 82] on h4 "Visible" at bounding box center [79, 82] width 98 height 11
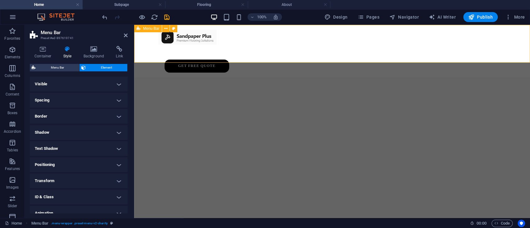
click at [144, 53] on div "Home About Flooring Products Services FAQ Get Free Quote" at bounding box center [332, 51] width 396 height 53
click at [166, 29] on icon at bounding box center [165, 28] width 3 height 7
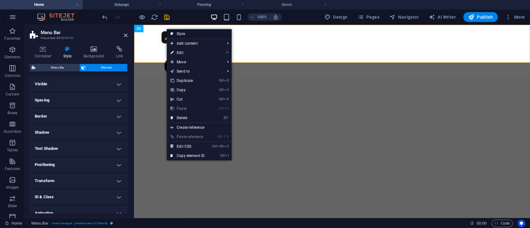
click at [178, 30] on link "Style" at bounding box center [199, 33] width 65 height 9
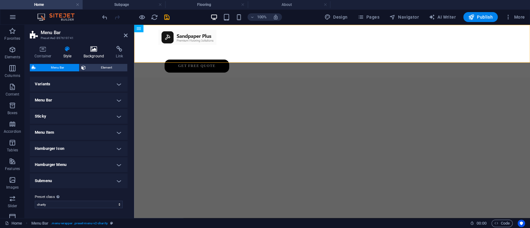
click at [98, 49] on icon at bounding box center [94, 49] width 30 height 6
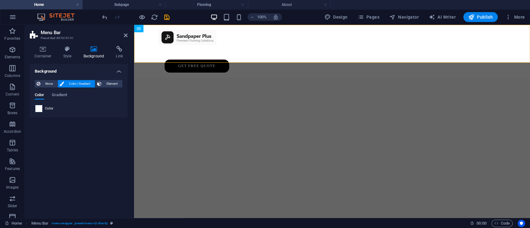
click at [40, 110] on span at bounding box center [38, 108] width 7 height 7
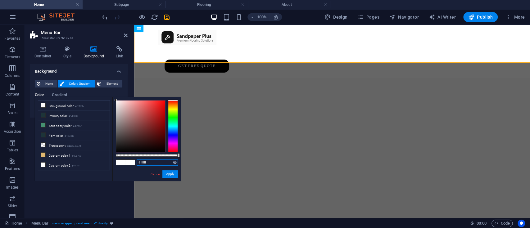
drag, startPoint x: 139, startPoint y: 161, endPoint x: 178, endPoint y: 167, distance: 38.9
click at [178, 167] on div "#ffffff Supported formats #0852ed rgb(8, 82, 237) rgba(8, 82, 237, 90%) hsv(221…" at bounding box center [146, 184] width 69 height 174
paste input "Get Free Quote"
drag, startPoint x: 141, startPoint y: 162, endPoint x: 178, endPoint y: 161, distance: 37.3
click at [178, 161] on div "#Get Free Quote Supported formats #0852ed rgb(8, 82, 237) rgba(8, 82, 237, 90%)…" at bounding box center [146, 184] width 69 height 174
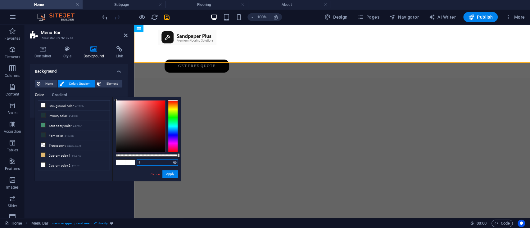
paste input "FAFAFA"
click at [170, 171] on button "Apply" at bounding box center [170, 173] width 16 height 7
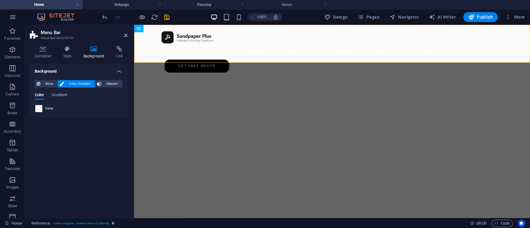
click at [79, 149] on div "Background None Color / Gradient Element Stretch background to full-width Color…" at bounding box center [79, 138] width 98 height 149
click at [156, 51] on div "Home About Flooring Products Services FAQ Get Free Quote" at bounding box center [332, 51] width 396 height 53
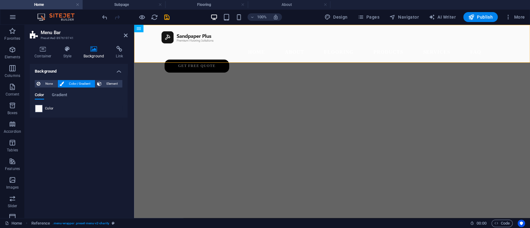
click at [199, 25] on html "Skip to main content Home About Flooring Products Services FAQ Get Free Quote" at bounding box center [332, 25] width 396 height 0
click at [124, 36] on icon at bounding box center [126, 35] width 4 height 5
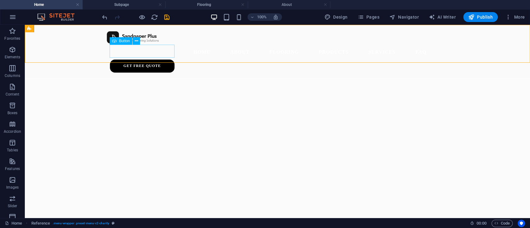
click at [169, 60] on div "Get Free Quote" at bounding box center [280, 66] width 341 height 13
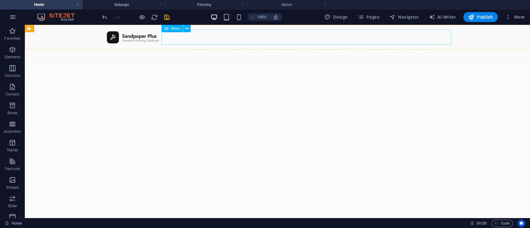
click at [177, 45] on nav "Home About Flooring Products Services FAQ" at bounding box center [278, 52] width 348 height 15
click at [148, 40] on div at bounding box center [278, 37] width 348 height 15
click at [159, 25] on html "Skip to main content" at bounding box center [277, 25] width 505 height 0
drag, startPoint x: 188, startPoint y: 104, endPoint x: 190, endPoint y: 109, distance: 5.5
click at [190, 25] on html "Skip to main content" at bounding box center [277, 25] width 505 height 0
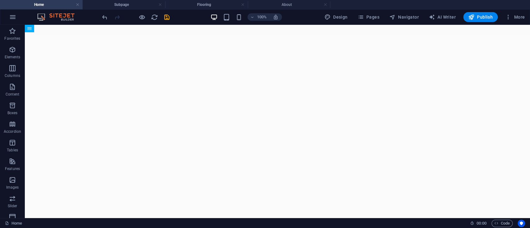
click at [190, 25] on html "Skip to main content" at bounding box center [277, 25] width 505 height 0
click at [56, 29] on icon at bounding box center [56, 28] width 3 height 7
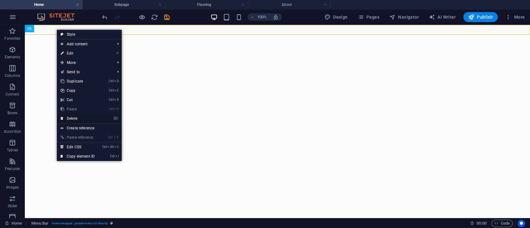
click at [75, 120] on link "⌦ Delete" at bounding box center [78, 118] width 42 height 9
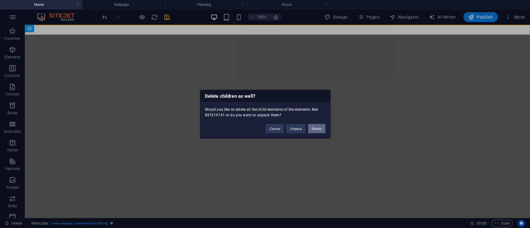
drag, startPoint x: 321, startPoint y: 128, endPoint x: 296, endPoint y: 103, distance: 35.8
click at [321, 128] on button "Delete" at bounding box center [316, 128] width 17 height 9
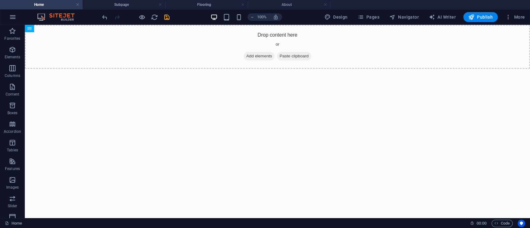
click at [161, 69] on html "Skip to main content Drop content here or Add elements Paste clipboard" at bounding box center [277, 47] width 505 height 44
click at [250, 54] on span "Add elements" at bounding box center [259, 56] width 31 height 9
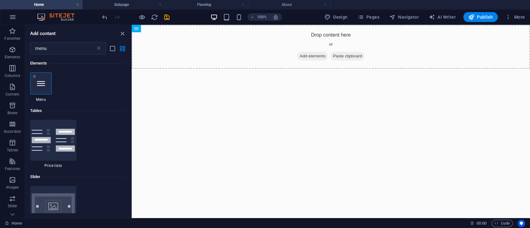
click at [45, 83] on div at bounding box center [41, 83] width 22 height 22
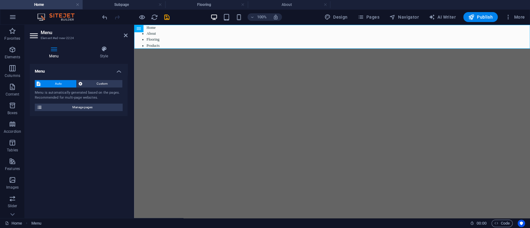
click at [230, 49] on html "Skip to main content Home About Flooring Products" at bounding box center [332, 37] width 396 height 24
click at [128, 35] on aside "Menu Element #ed-new-2224 Menu Style Menu Auto Custom Menu is automatically gen…" at bounding box center [79, 121] width 109 height 193
click at [124, 35] on icon at bounding box center [126, 35] width 4 height 5
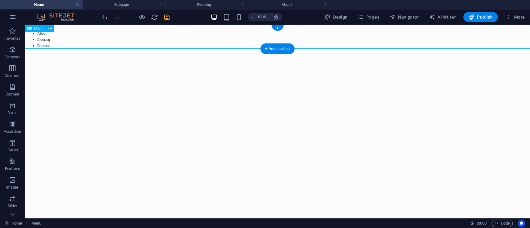
click at [96, 38] on nav "Home About Flooring Products" at bounding box center [277, 37] width 505 height 24
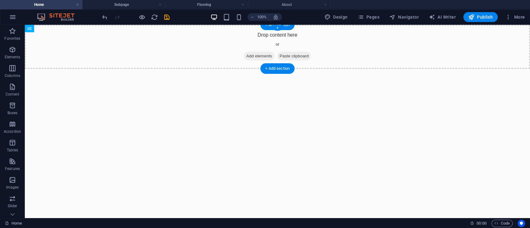
click at [253, 53] on span "Add elements" at bounding box center [259, 56] width 31 height 9
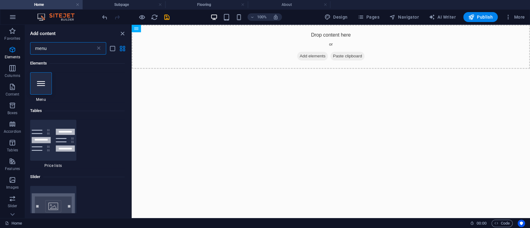
click at [71, 51] on input "menu" at bounding box center [62, 48] width 65 height 12
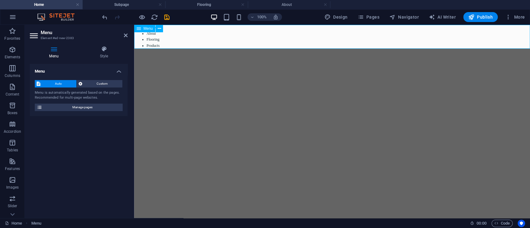
click at [208, 40] on nav "Home About Flooring Products" at bounding box center [332, 37] width 396 height 24
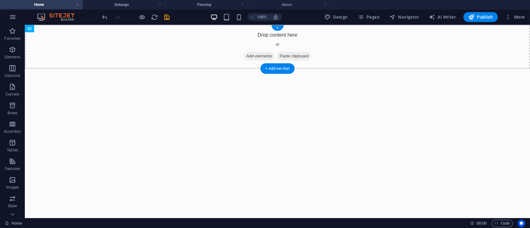
click at [247, 50] on div "Drop content here or Add elements Paste clipboard" at bounding box center [277, 47] width 505 height 44
click at [247, 56] on span "Add elements" at bounding box center [259, 56] width 31 height 9
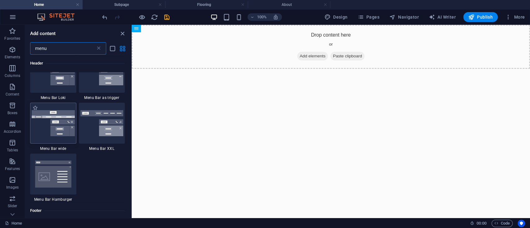
scroll to position [303, 0]
click at [53, 137] on div at bounding box center [53, 122] width 46 height 41
click at [132, 137] on div "H1 Banner Container Text Spacer H2 Overlay Textarea Contact Form Form Checkbox …" at bounding box center [331, 121] width 398 height 193
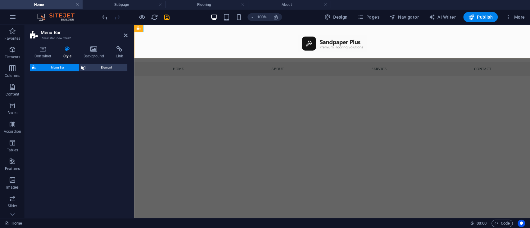
select select "rem"
select select "preset-menu-v2-wide"
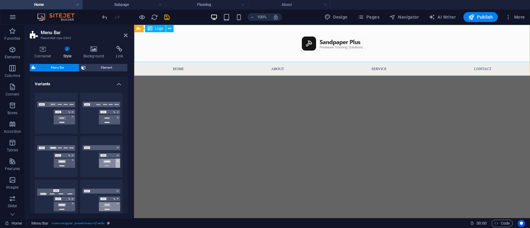
click at [207, 46] on div at bounding box center [332, 43] width 396 height 37
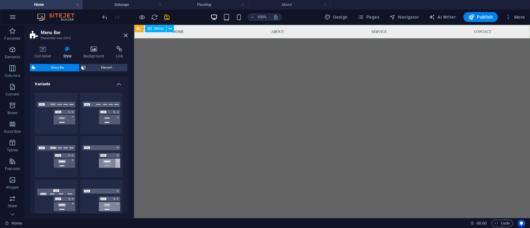
click at [240, 33] on nav "Home About Service Contact" at bounding box center [332, 32] width 396 height 14
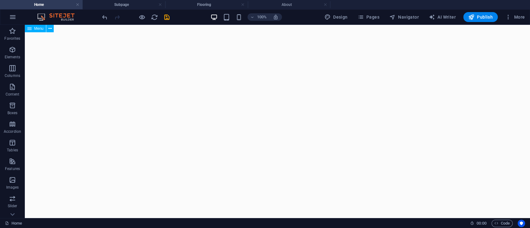
click at [33, 28] on div "Menu" at bounding box center [35, 28] width 21 height 7
click at [51, 31] on icon at bounding box center [49, 28] width 3 height 7
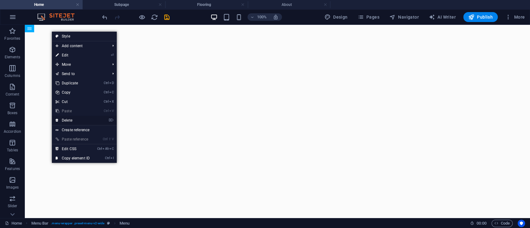
click at [82, 121] on link "⌦ Delete" at bounding box center [73, 120] width 42 height 9
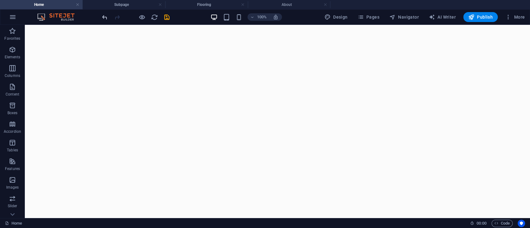
click at [102, 16] on icon "undo" at bounding box center [104, 17] width 7 height 7
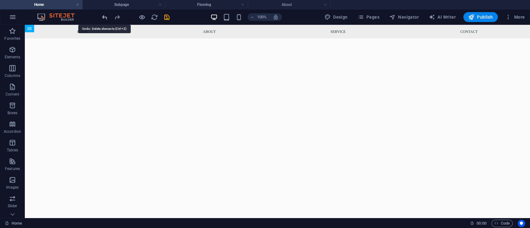
click at [102, 16] on icon "undo" at bounding box center [104, 17] width 7 height 7
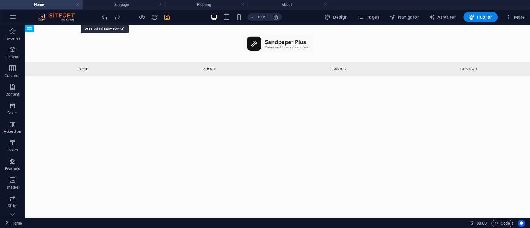
click at [102, 16] on icon "undo" at bounding box center [104, 17] width 7 height 7
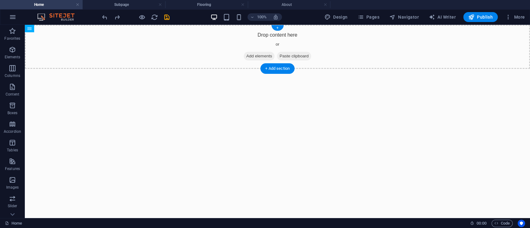
click at [261, 55] on span "Add elements" at bounding box center [259, 56] width 31 height 9
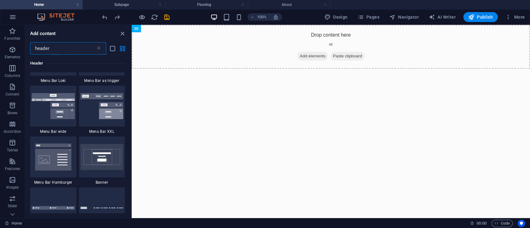
scroll to position [0, 0]
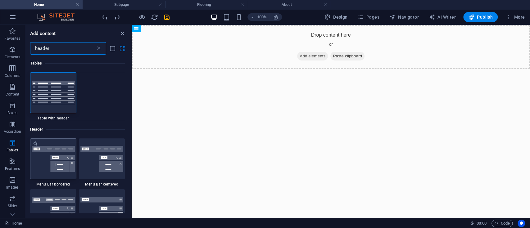
type input "header"
click at [52, 153] on img at bounding box center [53, 159] width 43 height 26
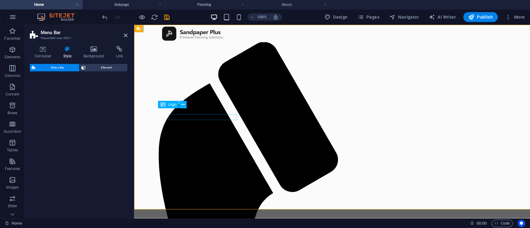
select select "rem"
select select "preset-menu-v2-border"
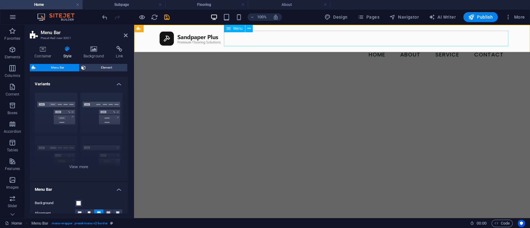
click at [254, 47] on nav "Home About Service Contact" at bounding box center [332, 55] width 353 height 16
click at [516, 31] on div "Menu Home About Service Contact" at bounding box center [332, 46] width 396 height 43
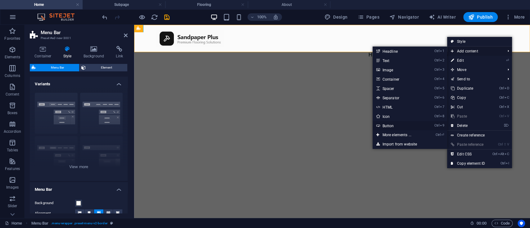
click at [392, 123] on link "Ctrl 9 Button" at bounding box center [397, 125] width 51 height 9
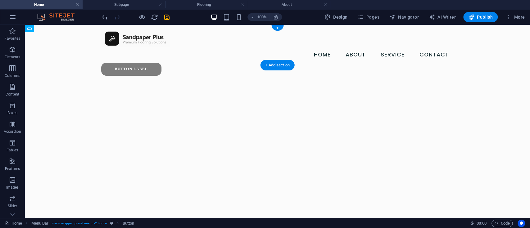
drag, startPoint x: 138, startPoint y: 37, endPoint x: 427, endPoint y: 46, distance: 289.4
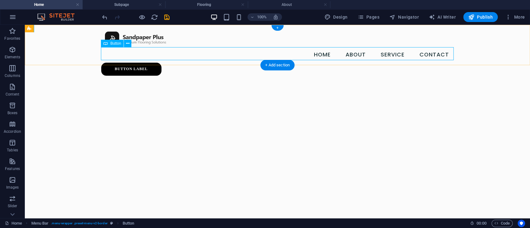
click at [132, 63] on div "Button label" at bounding box center [277, 69] width 353 height 13
